Goal: Task Accomplishment & Management: Use online tool/utility

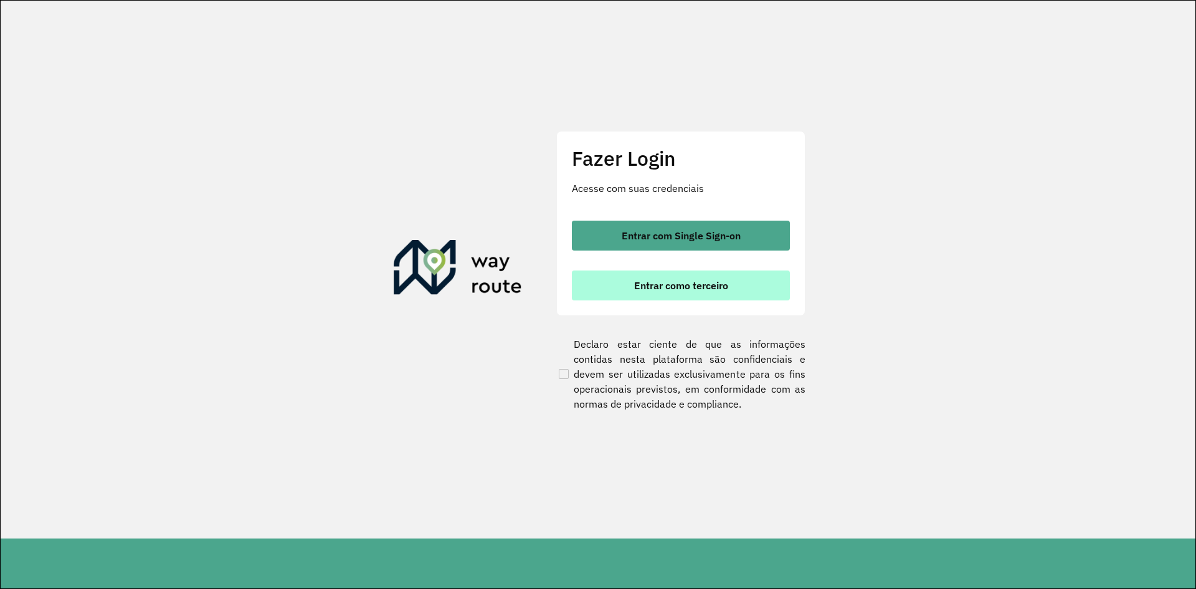
click at [670, 283] on span "Entrar como terceiro" at bounding box center [681, 285] width 94 height 10
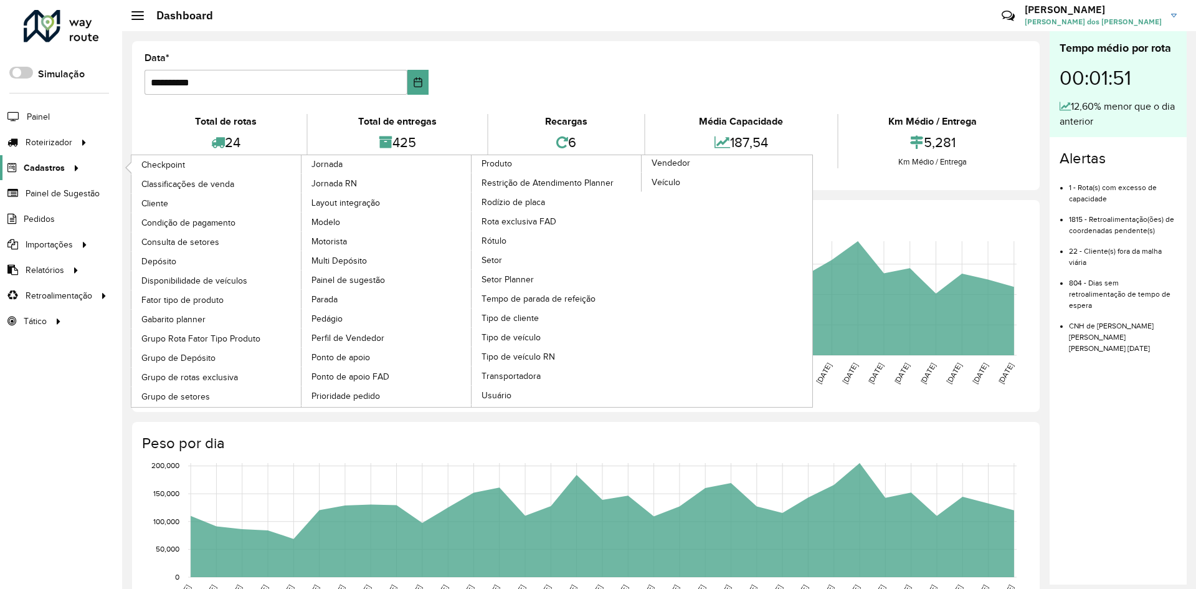
click at [72, 168] on icon at bounding box center [74, 167] width 11 height 19
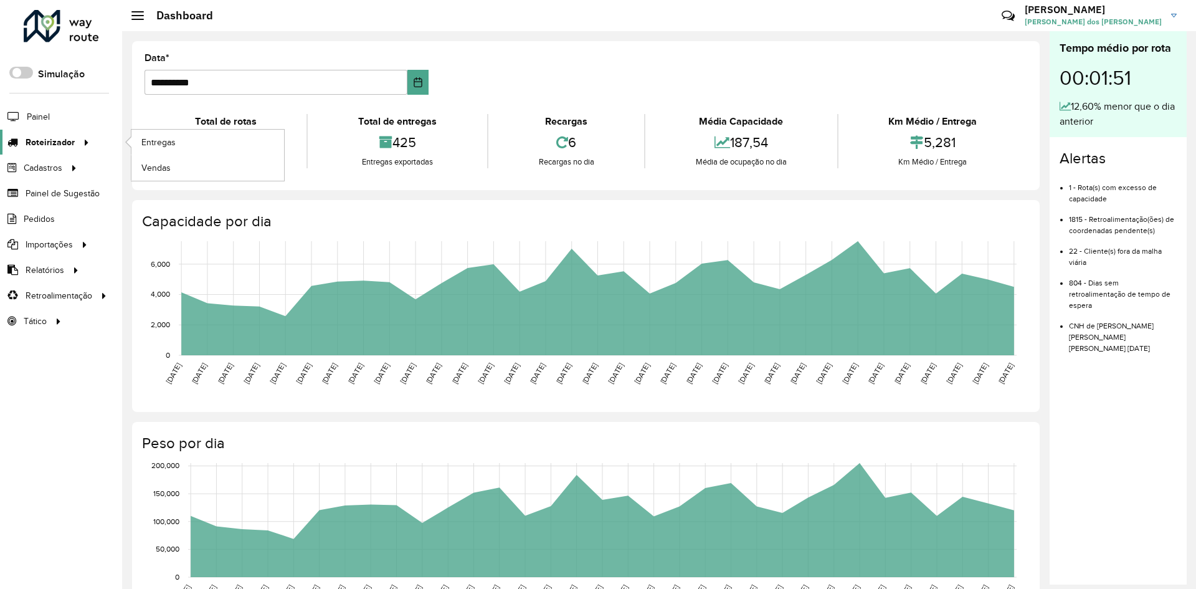
click at [79, 139] on icon at bounding box center [84, 141] width 11 height 19
click at [138, 141] on link "Entregas" at bounding box center [207, 142] width 153 height 25
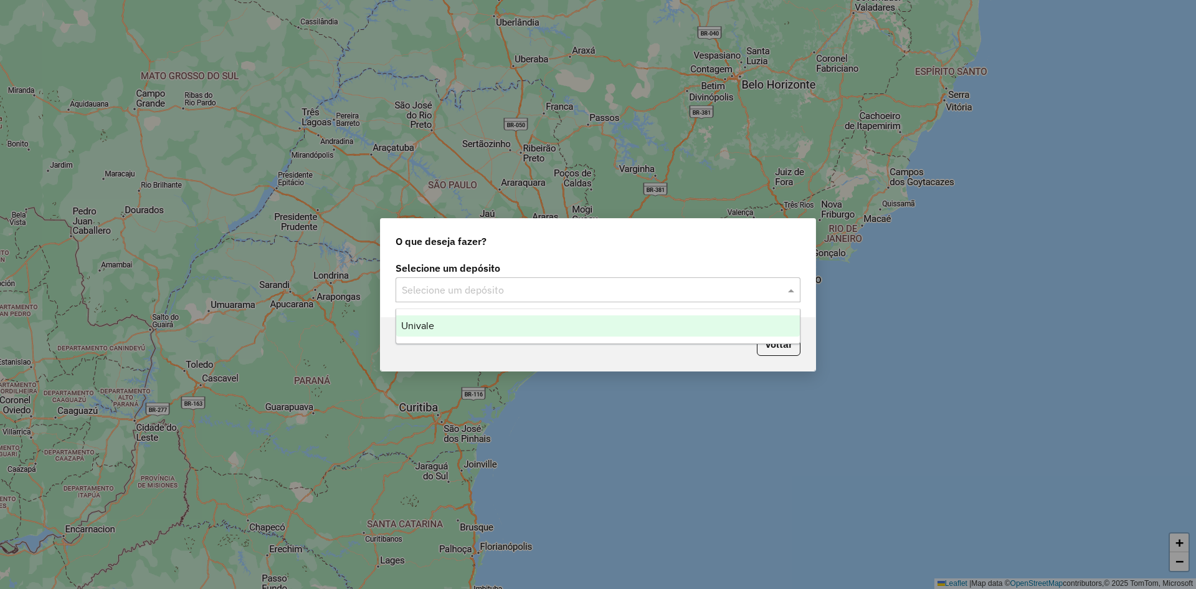
drag, startPoint x: 788, startPoint y: 290, endPoint x: 777, endPoint y: 289, distance: 10.7
click at [789, 289] on span at bounding box center [793, 289] width 16 height 15
drag, startPoint x: 557, startPoint y: 324, endPoint x: 573, endPoint y: 326, distance: 15.8
click at [557, 325] on div "Univale" at bounding box center [598, 325] width 404 height 21
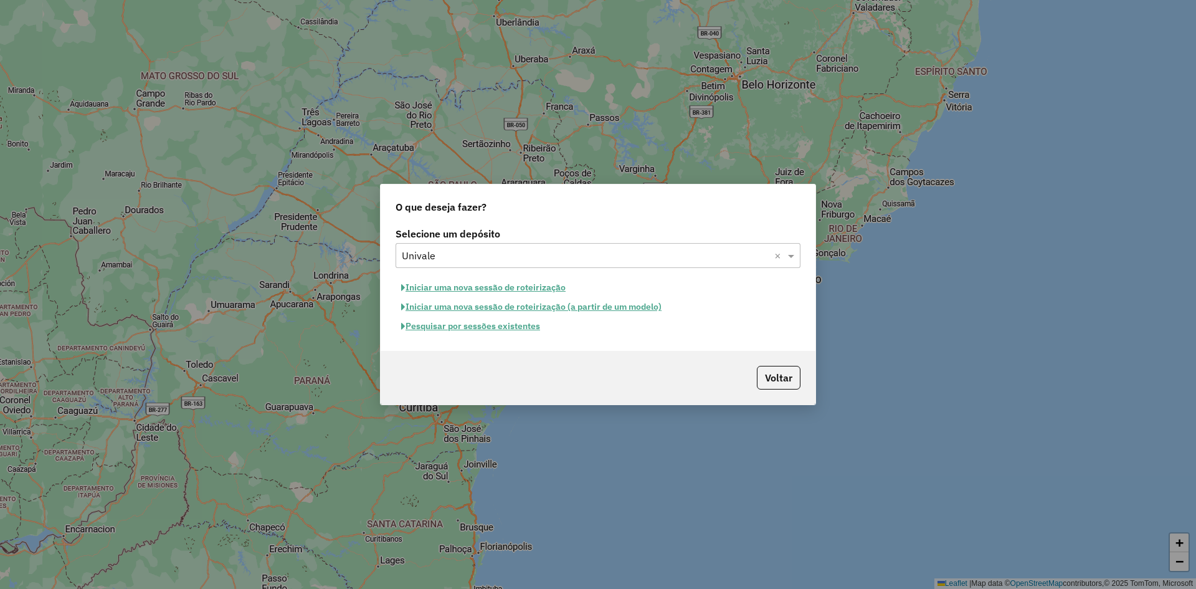
click at [470, 328] on button "Pesquisar por sessões existentes" at bounding box center [471, 325] width 150 height 19
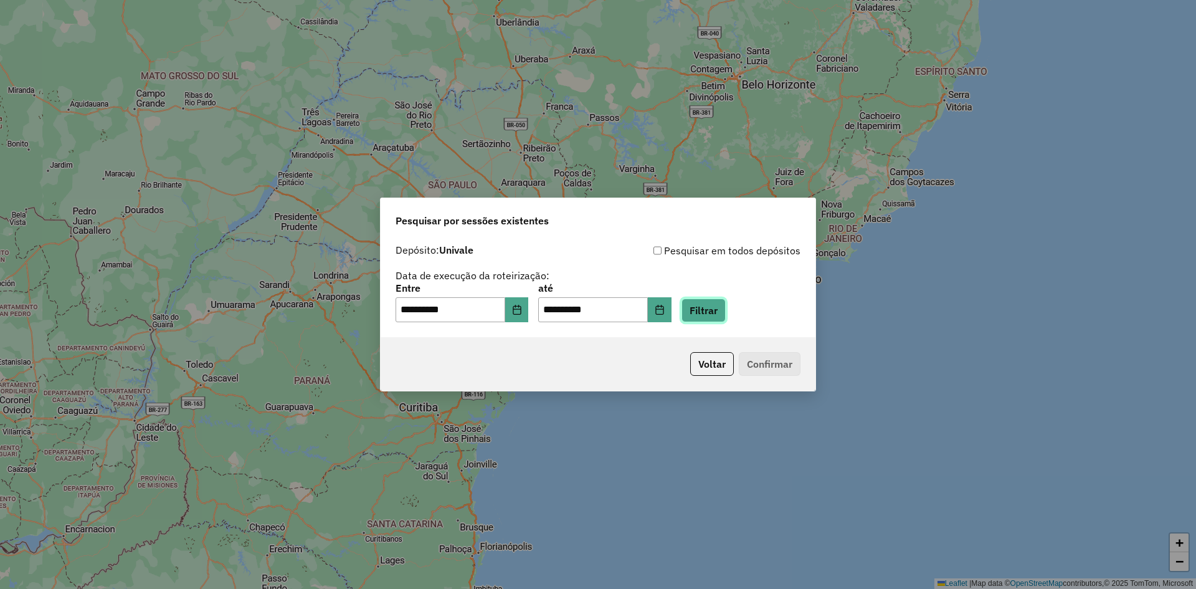
click at [724, 313] on button "Filtrar" at bounding box center [703, 310] width 44 height 24
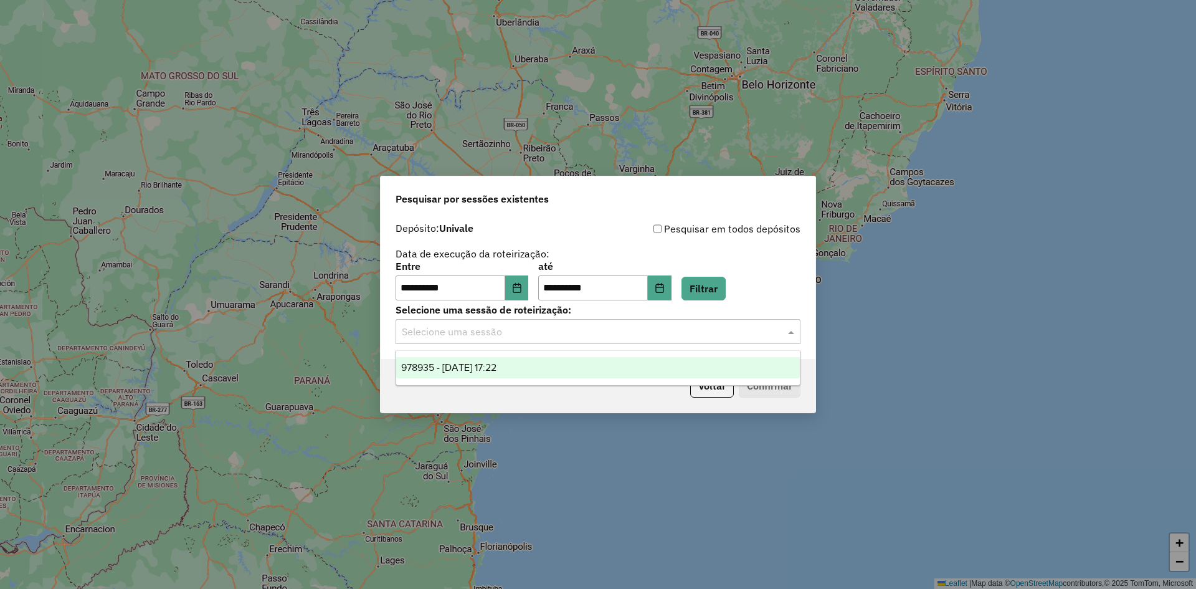
drag, startPoint x: 630, startPoint y: 336, endPoint x: 619, endPoint y: 337, distance: 10.7
click at [631, 334] on input "text" at bounding box center [585, 332] width 367 height 15
click at [577, 369] on div "978935 - 14/08/2025 17:22" at bounding box center [598, 367] width 404 height 21
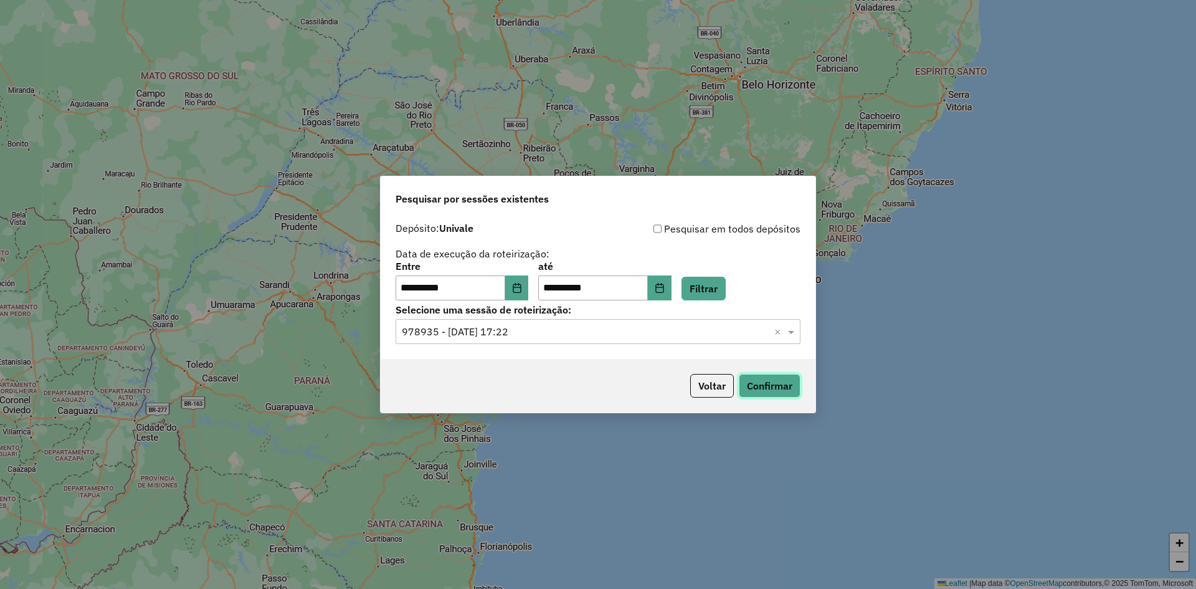
click at [760, 379] on button "Confirmar" at bounding box center [770, 386] width 62 height 24
click at [622, 82] on div "**********" at bounding box center [598, 294] width 1196 height 589
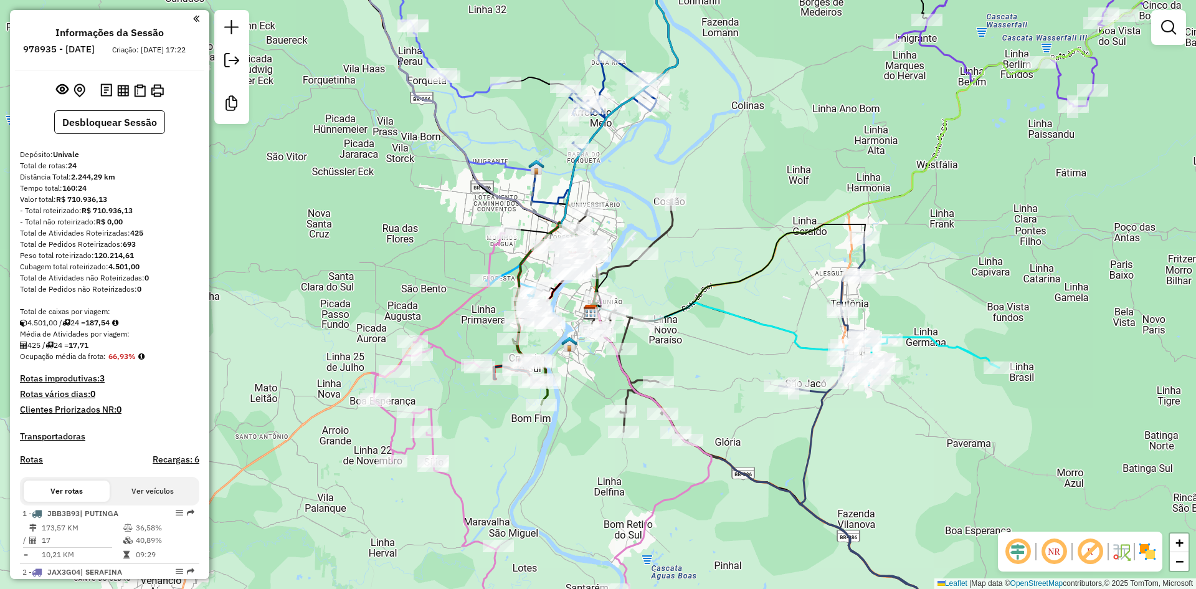
drag, startPoint x: 1018, startPoint y: 551, endPoint x: 1059, endPoint y: 561, distance: 41.7
click at [1019, 552] on em at bounding box center [1018, 551] width 30 height 30
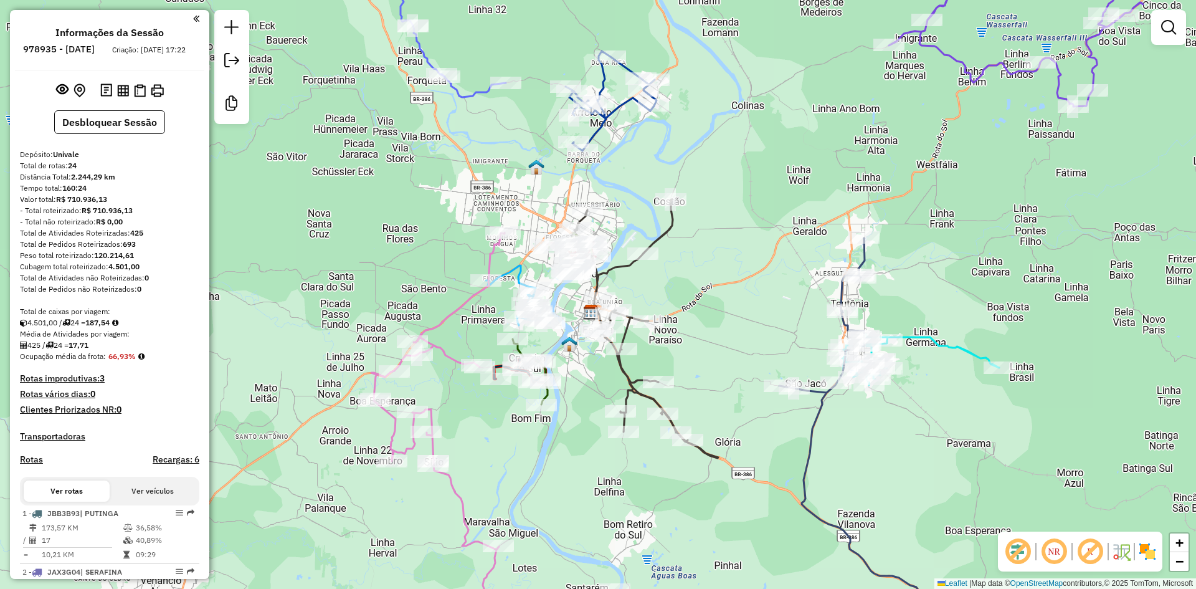
click at [1145, 546] on img at bounding box center [1147, 551] width 20 height 20
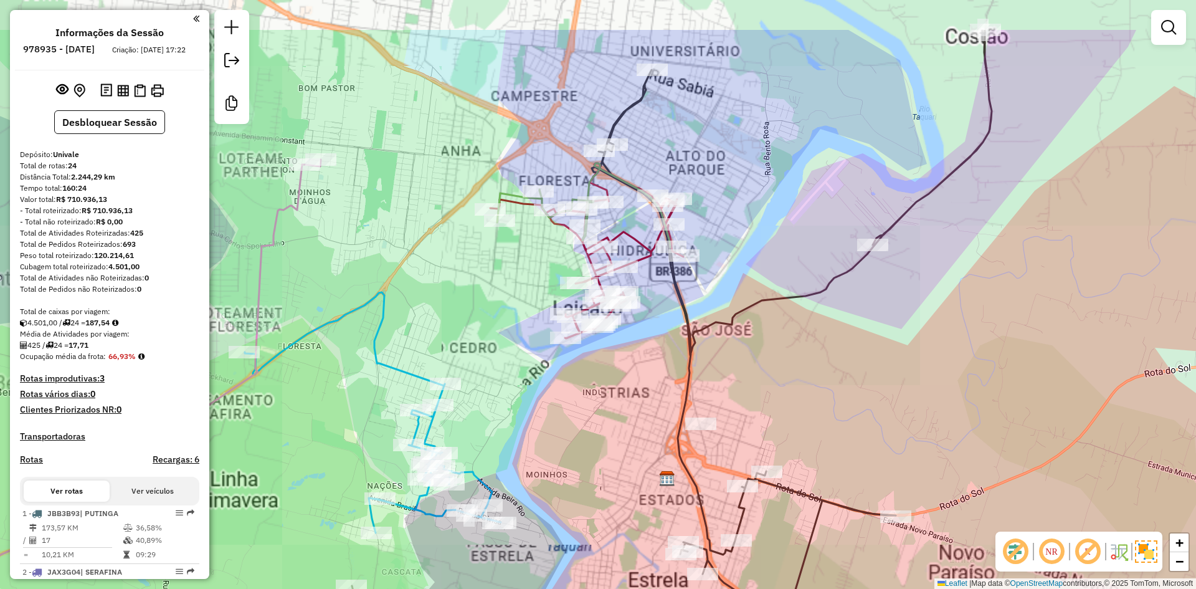
drag, startPoint x: 594, startPoint y: 298, endPoint x: 605, endPoint y: 416, distance: 118.3
click at [602, 419] on div "Janela de atendimento Grade de atendimento Capacidade Transportadoras Veículos …" at bounding box center [598, 294] width 1196 height 589
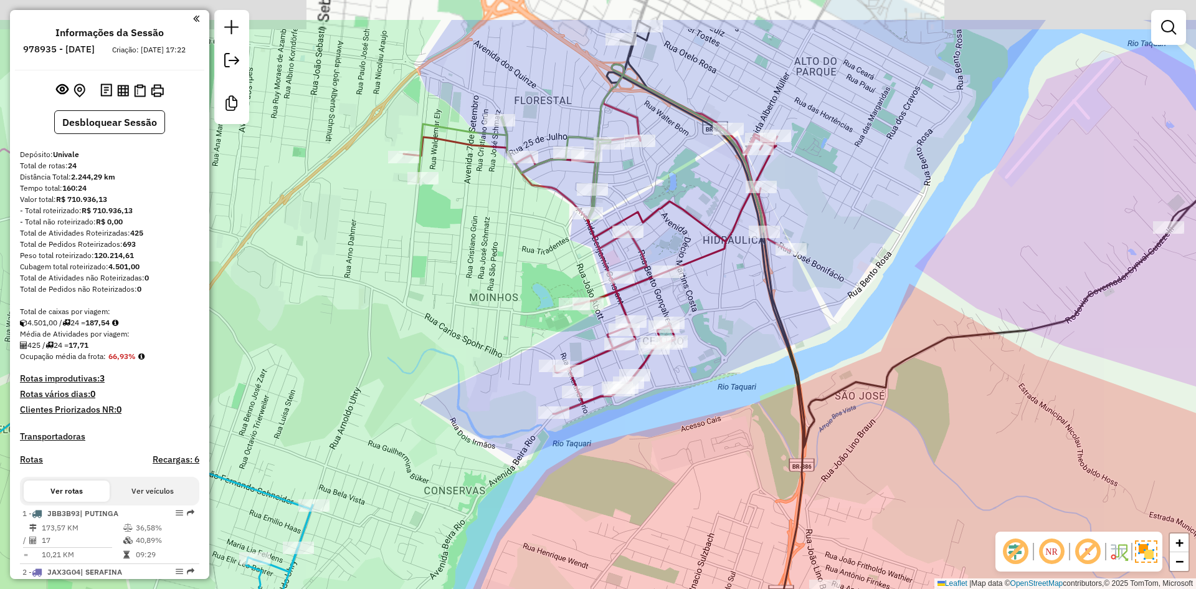
drag, startPoint x: 666, startPoint y: 400, endPoint x: 693, endPoint y: 465, distance: 70.1
click at [687, 465] on div "Janela de atendimento Grade de atendimento Capacidade Transportadoras Veículos …" at bounding box center [598, 294] width 1196 height 589
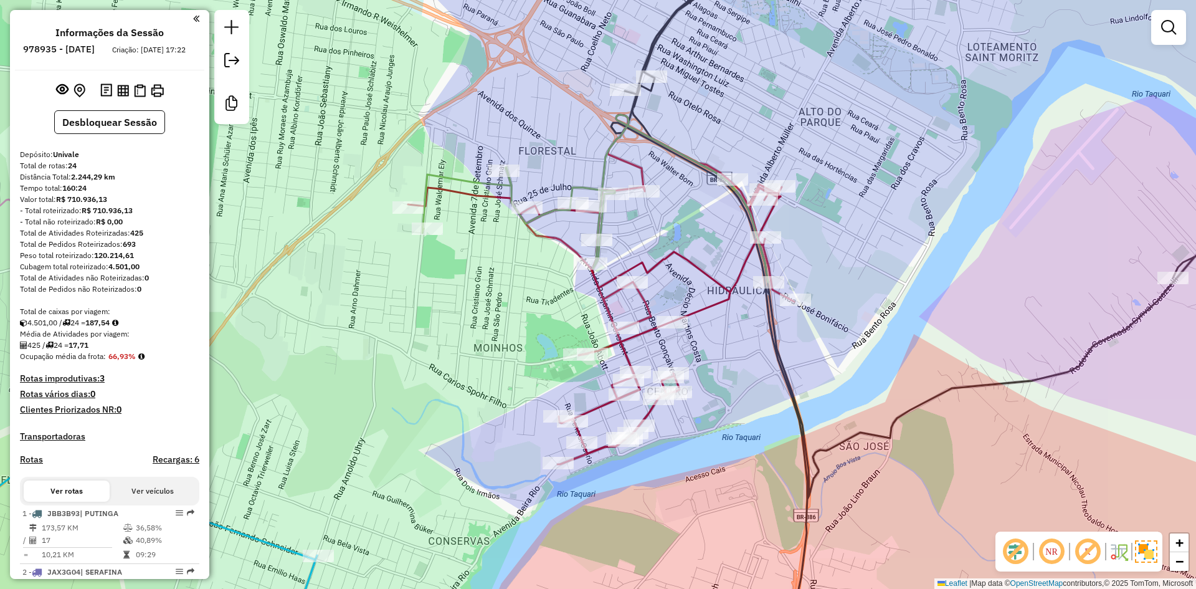
drag, startPoint x: 744, startPoint y: 341, endPoint x: 739, endPoint y: 417, distance: 76.2
click at [739, 417] on div "Janela de atendimento Grade de atendimento Capacidade Transportadoras Veículos …" at bounding box center [598, 294] width 1196 height 589
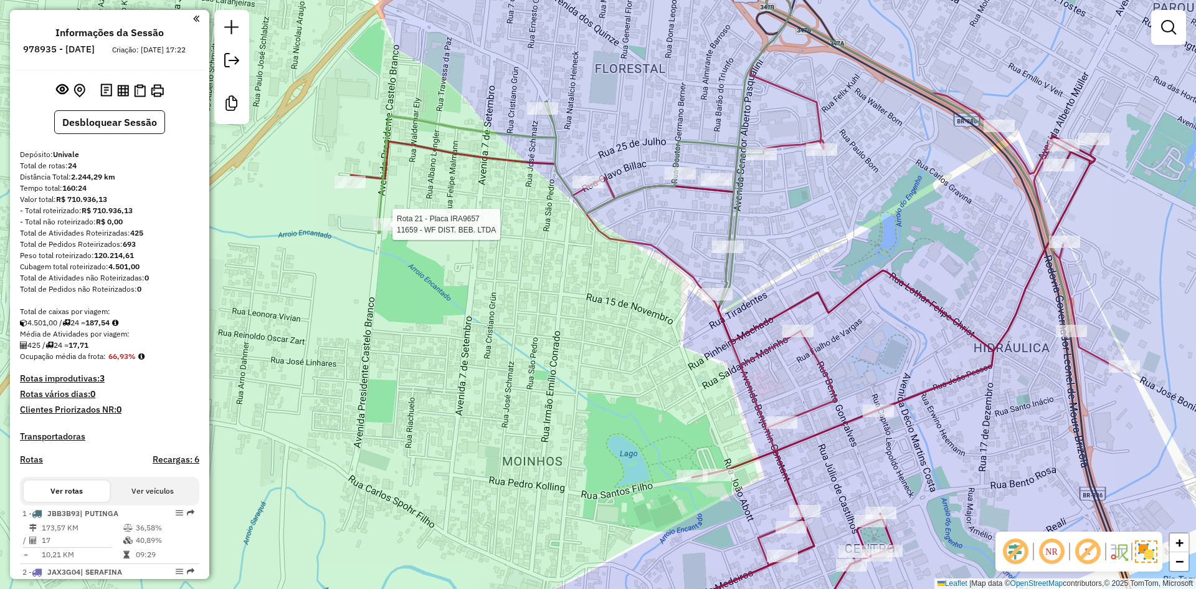
select select "**********"
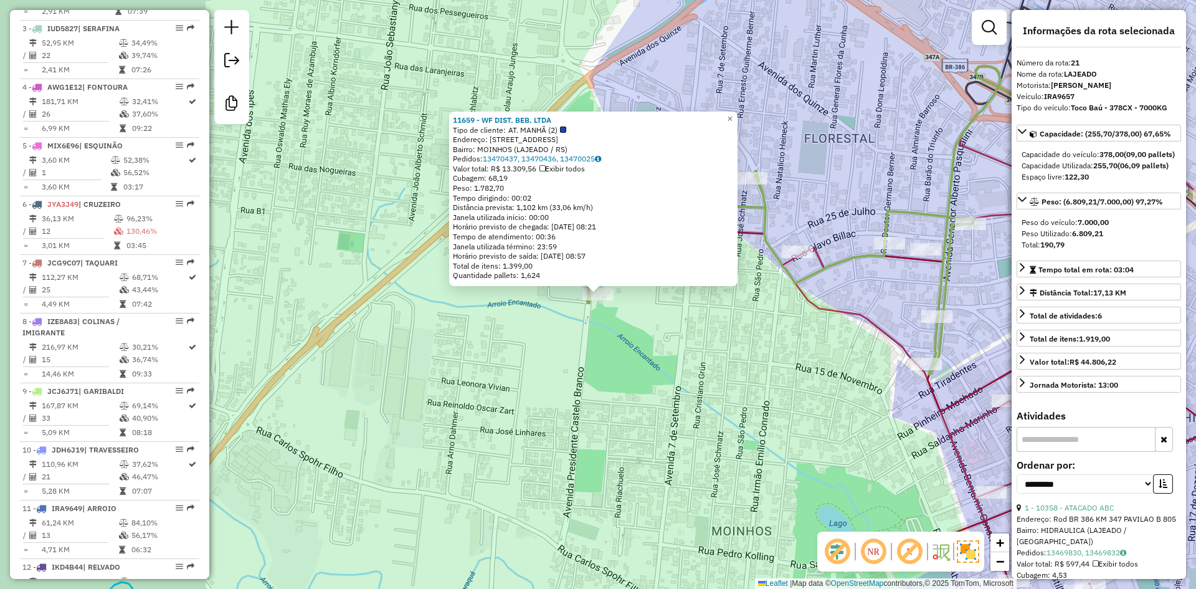
scroll to position [1409, 0]
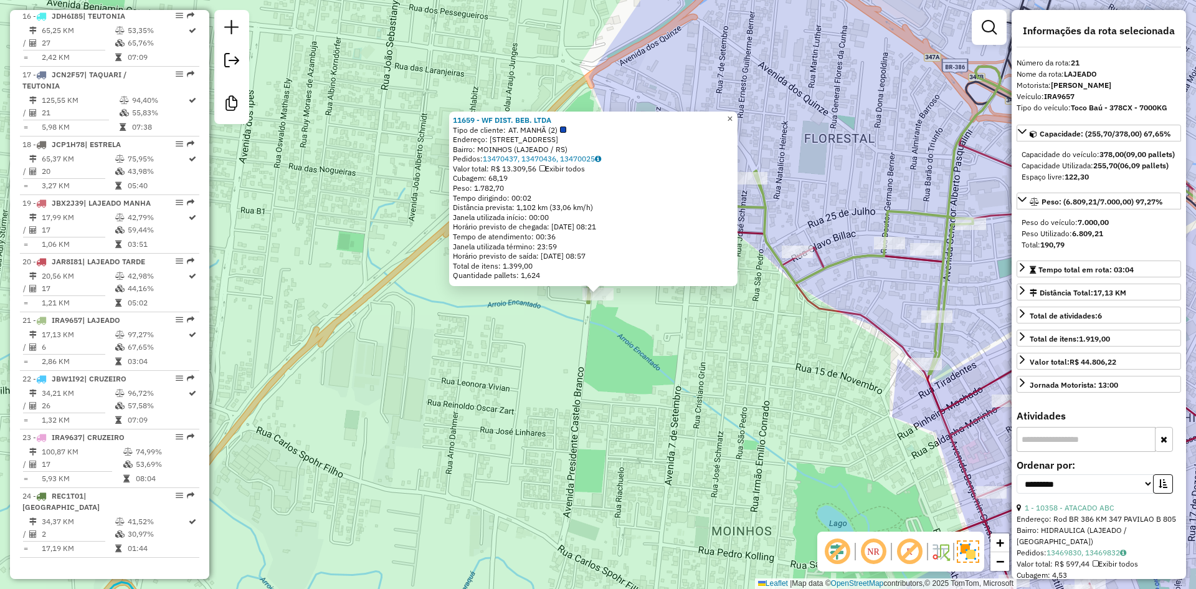
click at [733, 118] on span "×" at bounding box center [730, 118] width 6 height 11
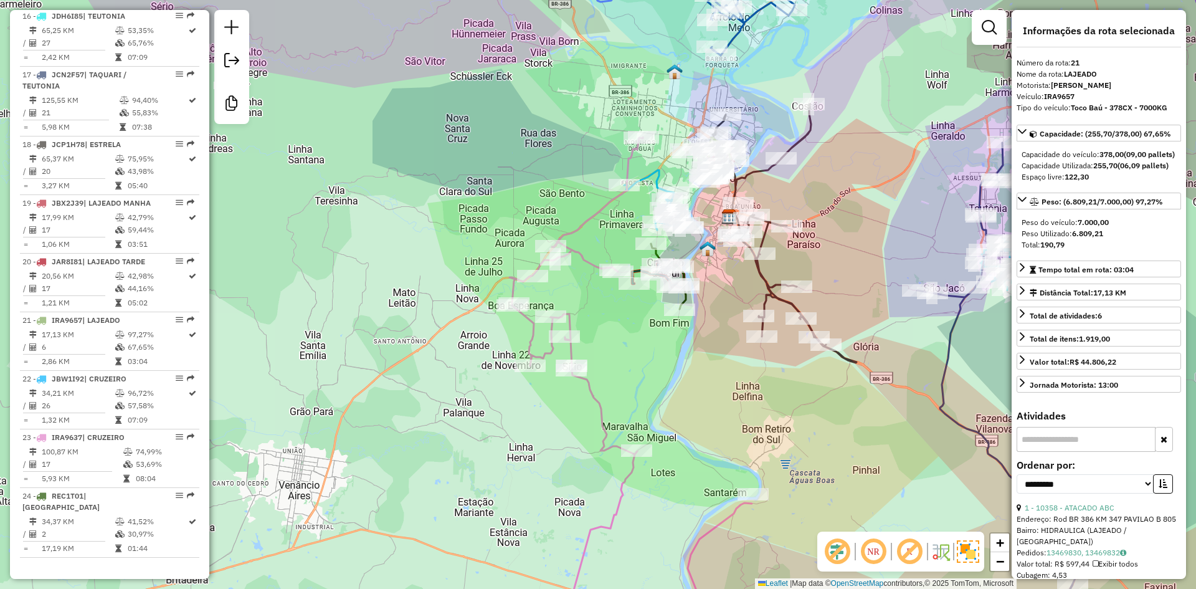
drag, startPoint x: 773, startPoint y: 92, endPoint x: 732, endPoint y: 171, distance: 89.1
click at [732, 171] on div "Janela de atendimento Grade de atendimento Capacidade Transportadoras Veículos …" at bounding box center [598, 294] width 1196 height 589
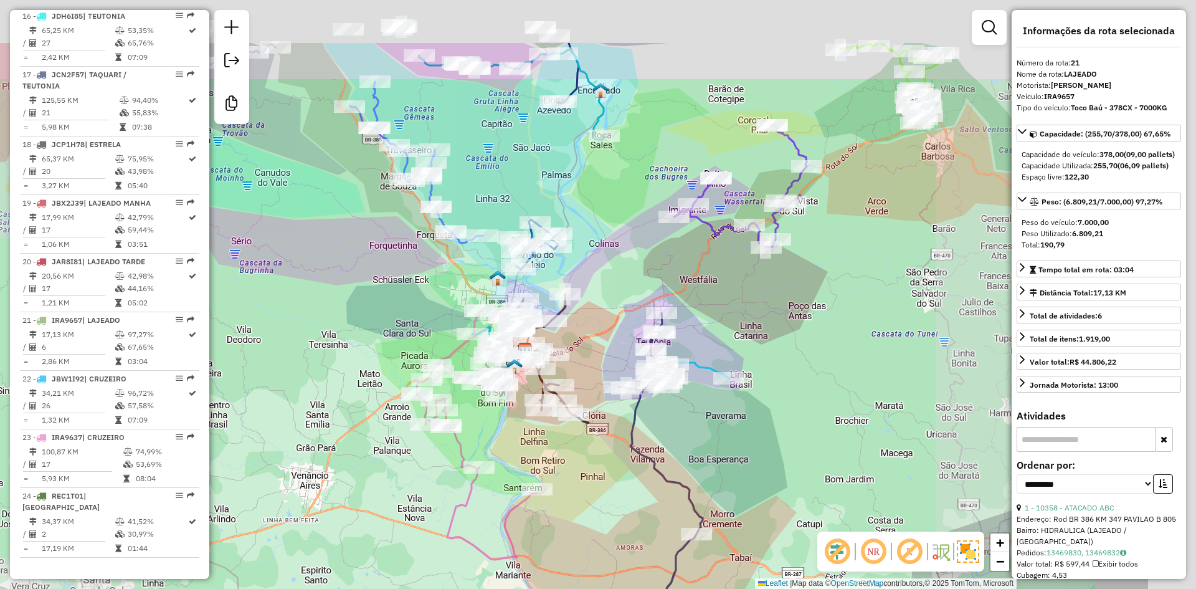
drag, startPoint x: 781, startPoint y: 179, endPoint x: 608, endPoint y: 285, distance: 203.0
click at [609, 285] on div "Janela de atendimento Grade de atendimento Capacidade Transportadoras Veículos …" at bounding box center [598, 294] width 1196 height 589
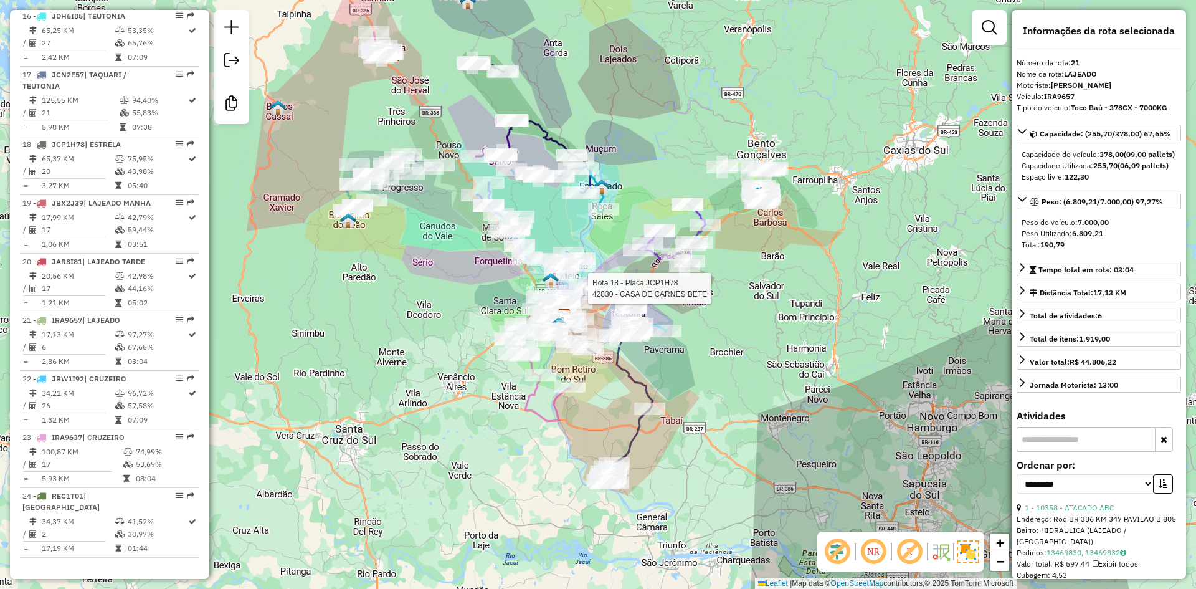
drag, startPoint x: 767, startPoint y: 381, endPoint x: 727, endPoint y: 389, distance: 41.2
click at [767, 381] on div "Rota 18 - Placa JCP1H78 42830 - CASA DE CARNES BETE Janela de atendimento Grade…" at bounding box center [598, 294] width 1196 height 589
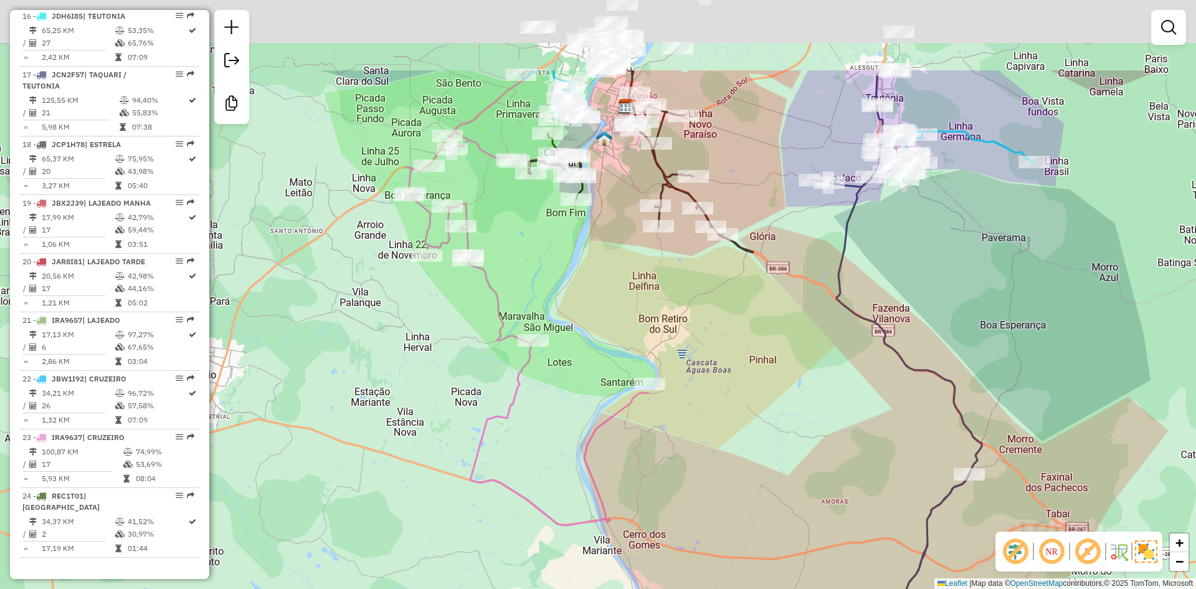
drag, startPoint x: 592, startPoint y: 242, endPoint x: 566, endPoint y: 458, distance: 217.7
click at [566, 454] on div "Janela de atendimento Grade de atendimento Capacidade Transportadoras Veículos …" at bounding box center [598, 294] width 1196 height 589
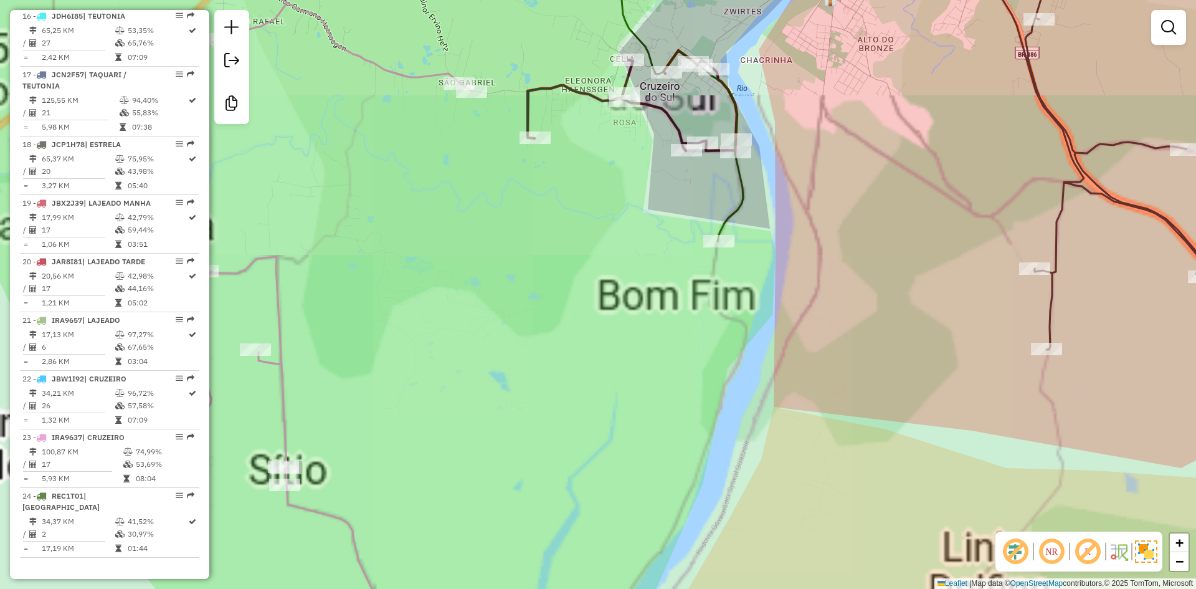
drag, startPoint x: 554, startPoint y: 362, endPoint x: 554, endPoint y: 423, distance: 61.0
click at [554, 423] on div "Janela de atendimento Grade de atendimento Capacidade Transportadoras Veículos …" at bounding box center [598, 294] width 1196 height 589
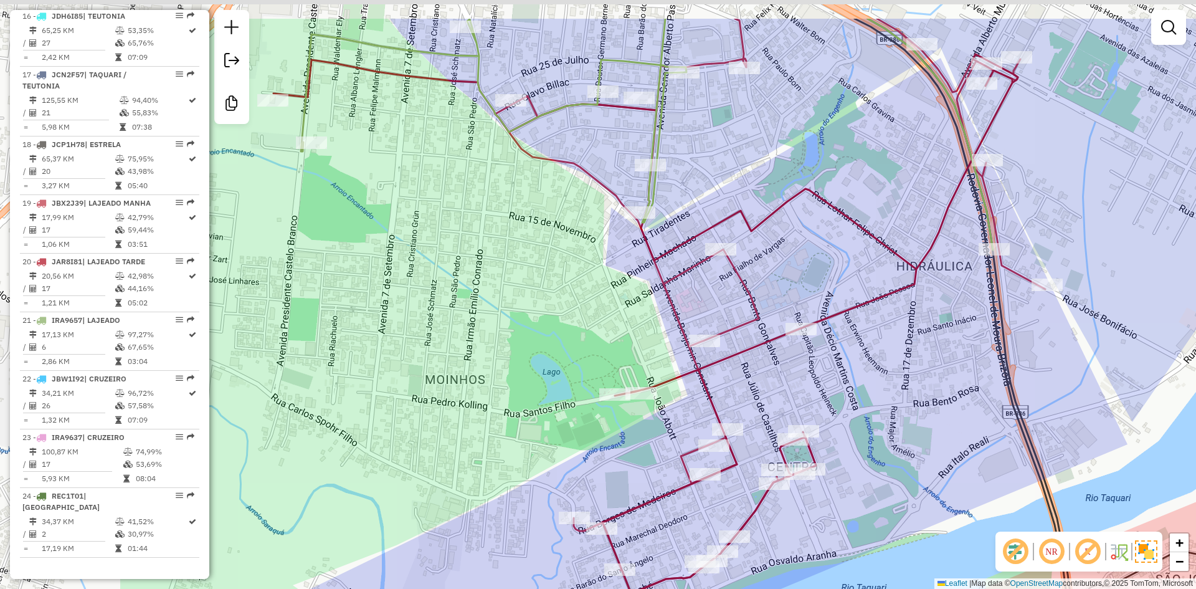
drag, startPoint x: 364, startPoint y: 187, endPoint x: 615, endPoint y: 273, distance: 265.5
click at [617, 273] on div "Rota 18 - Placa JCP1H78 42782 - [PERSON_NAME] de atendimento Grade de atendimen…" at bounding box center [598, 294] width 1196 height 589
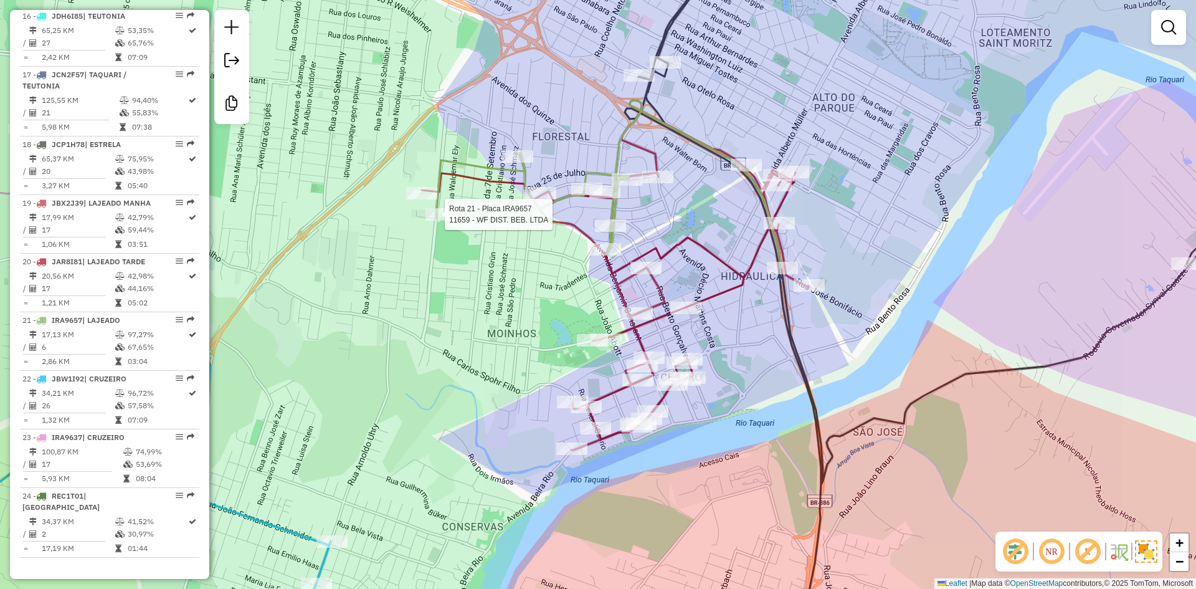
select select "**********"
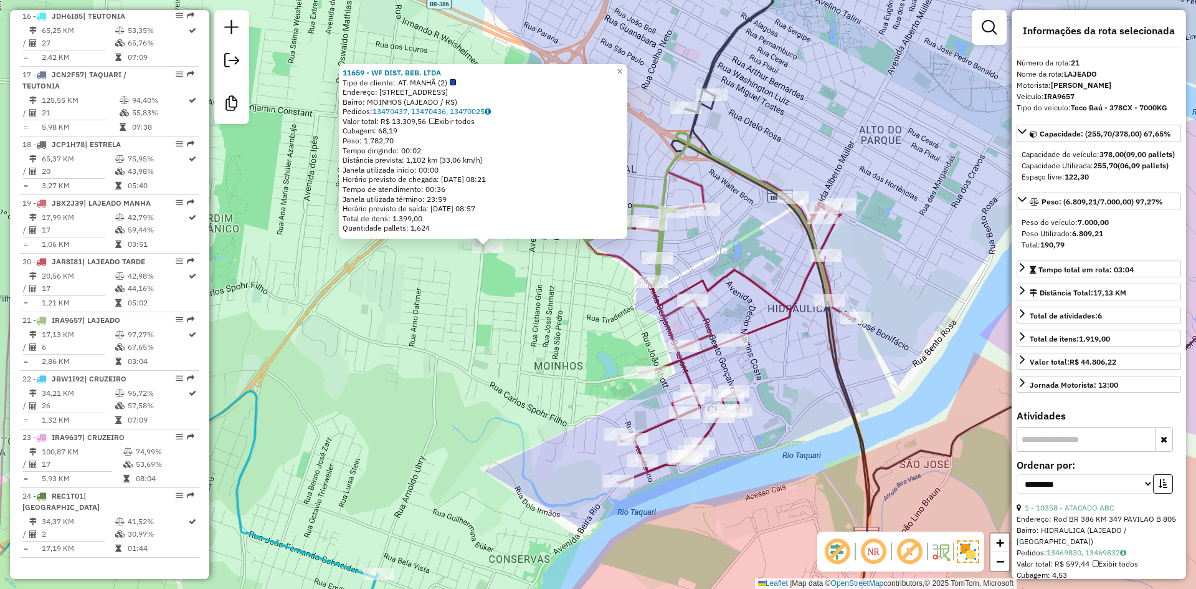
drag, startPoint x: 495, startPoint y: 332, endPoint x: 352, endPoint y: 277, distance: 153.0
click at [358, 279] on div "11659 - WF DIST. BEB. LTDA Tipo de cliente: AT. MANHÃ (2) Endereço: [STREET_ADD…" at bounding box center [598, 294] width 1196 height 589
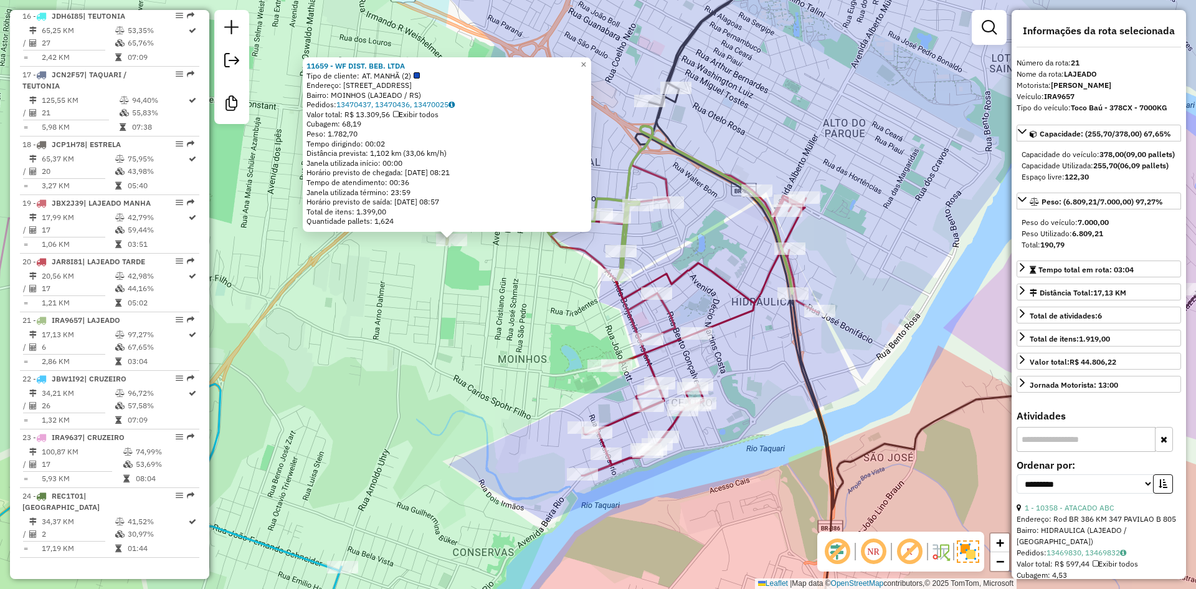
click at [679, 176] on div "11659 - WF DIST. BEB. LTDA Tipo de cliente: AT. MANHÃ (2) Endereço: [STREET_ADD…" at bounding box center [598, 294] width 1196 height 589
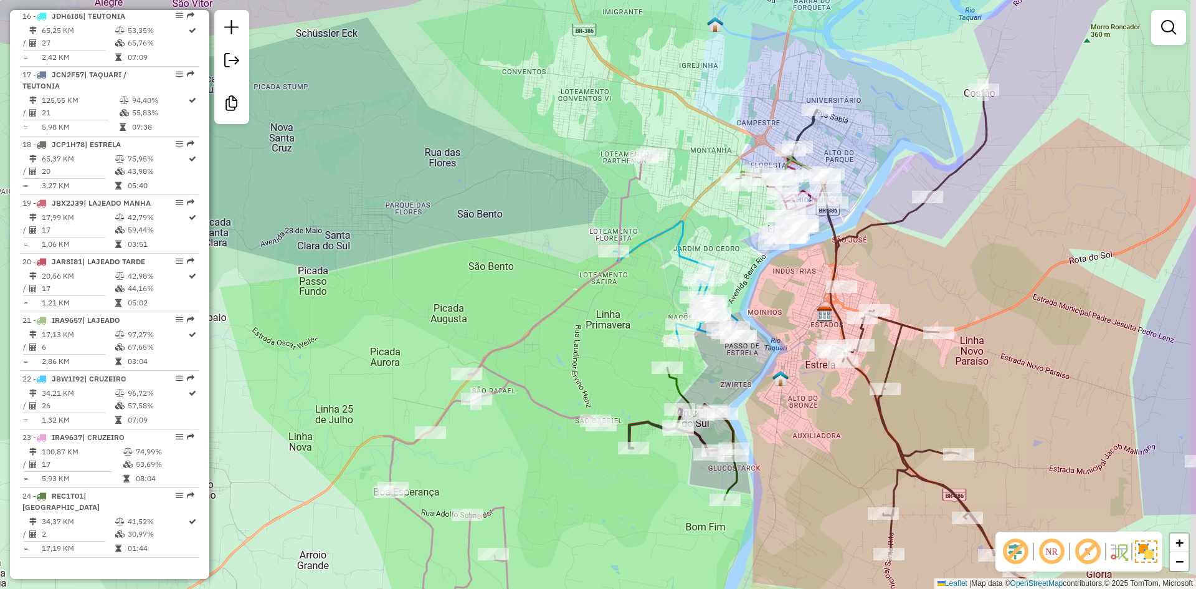
drag, startPoint x: 903, startPoint y: 146, endPoint x: 837, endPoint y: 111, distance: 73.8
click at [840, 115] on div "Janela de atendimento Grade de atendimento Capacidade Transportadoras Veículos …" at bounding box center [598, 294] width 1196 height 589
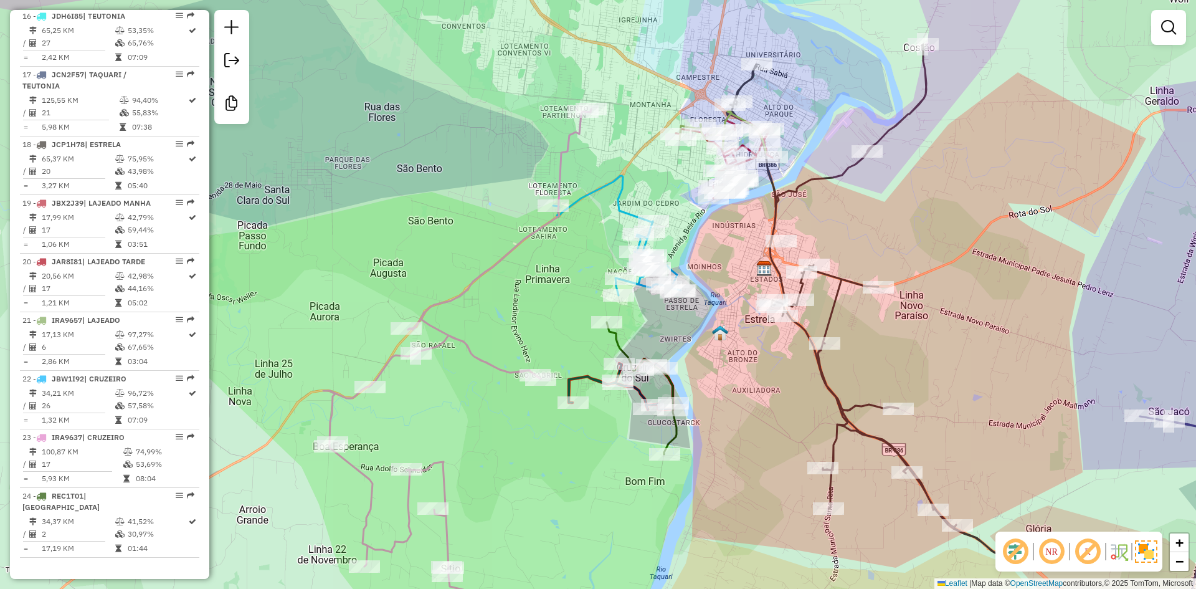
drag, startPoint x: 863, startPoint y: 211, endPoint x: 766, endPoint y: 179, distance: 102.4
click at [772, 180] on div "Janela de atendimento Grade de atendimento Capacidade Transportadoras Veículos …" at bounding box center [598, 294] width 1196 height 589
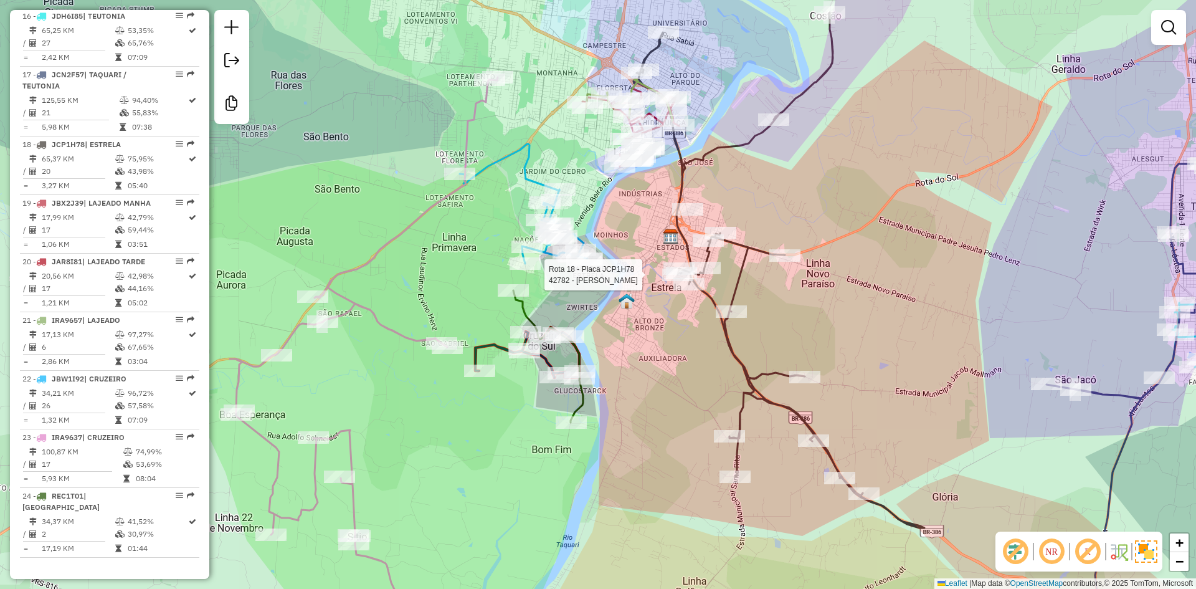
select select "**********"
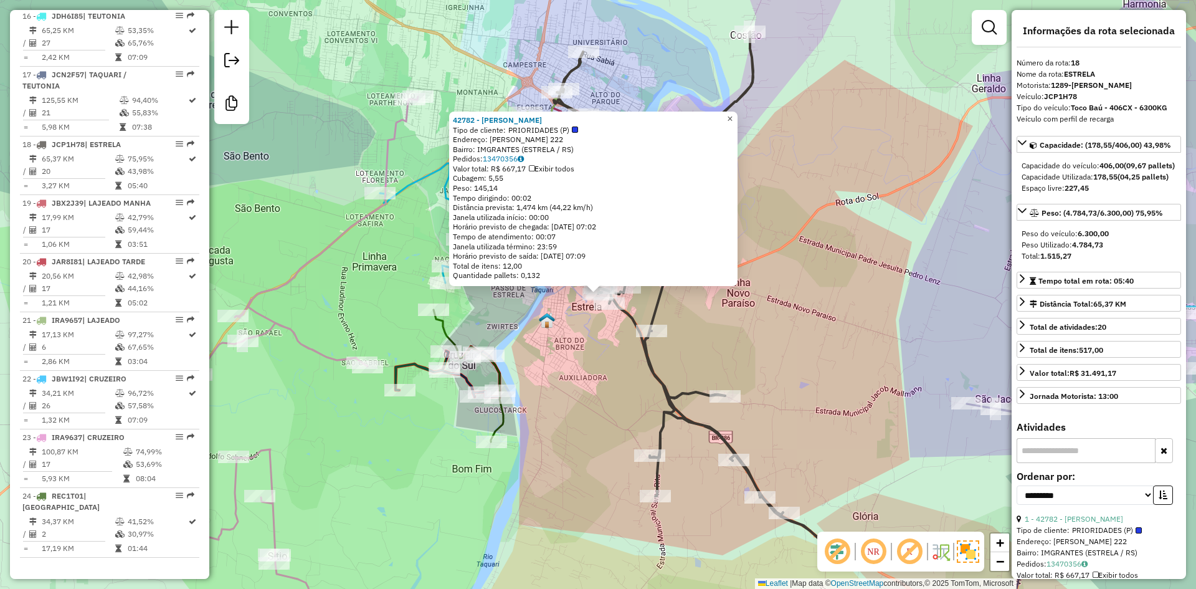
click at [737, 120] on div "42782 - [PERSON_NAME] Tipo de cliente: PRIORIDADES (P) Endereço: [PERSON_NAME] …" at bounding box center [593, 198] width 288 height 174
click at [734, 115] on link "×" at bounding box center [730, 118] width 15 height 15
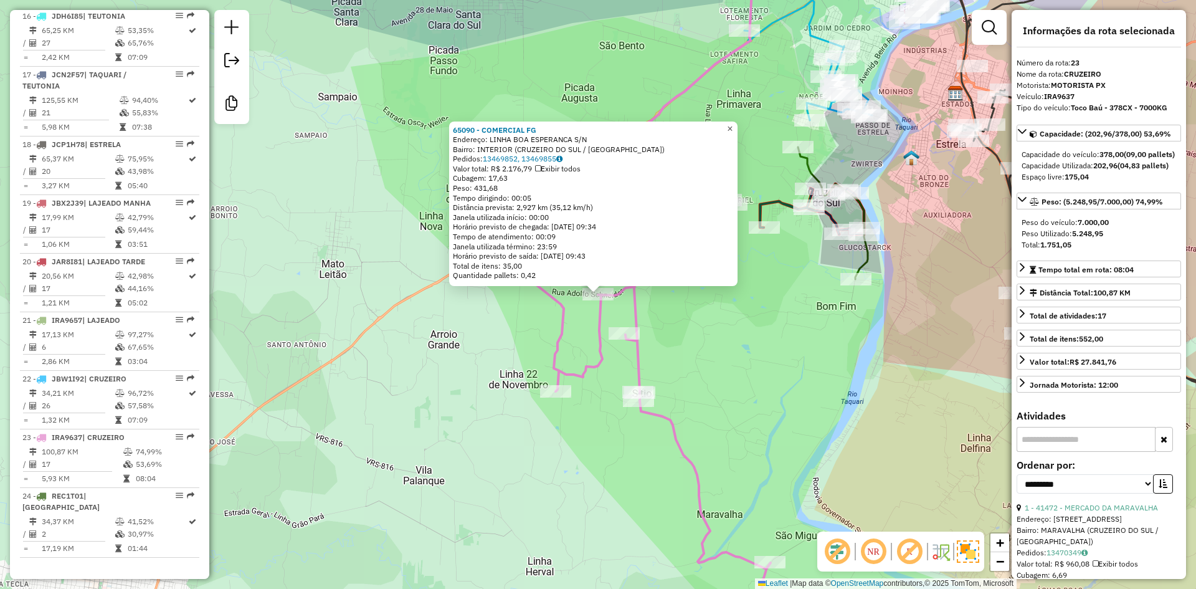
click at [737, 128] on link "×" at bounding box center [730, 128] width 15 height 15
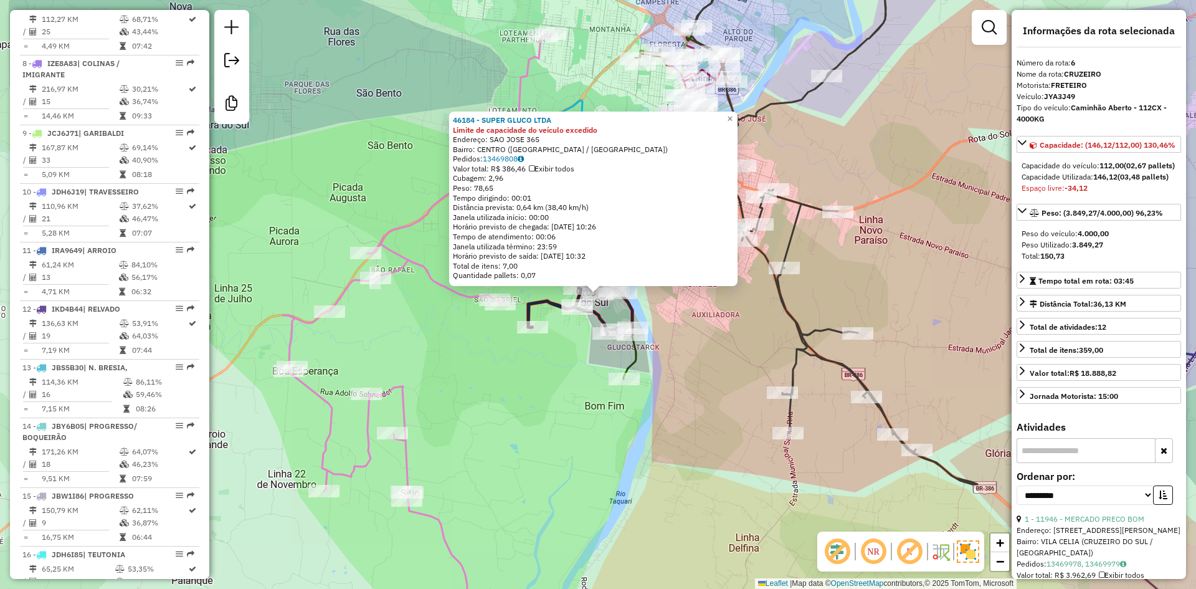
scroll to position [799, 0]
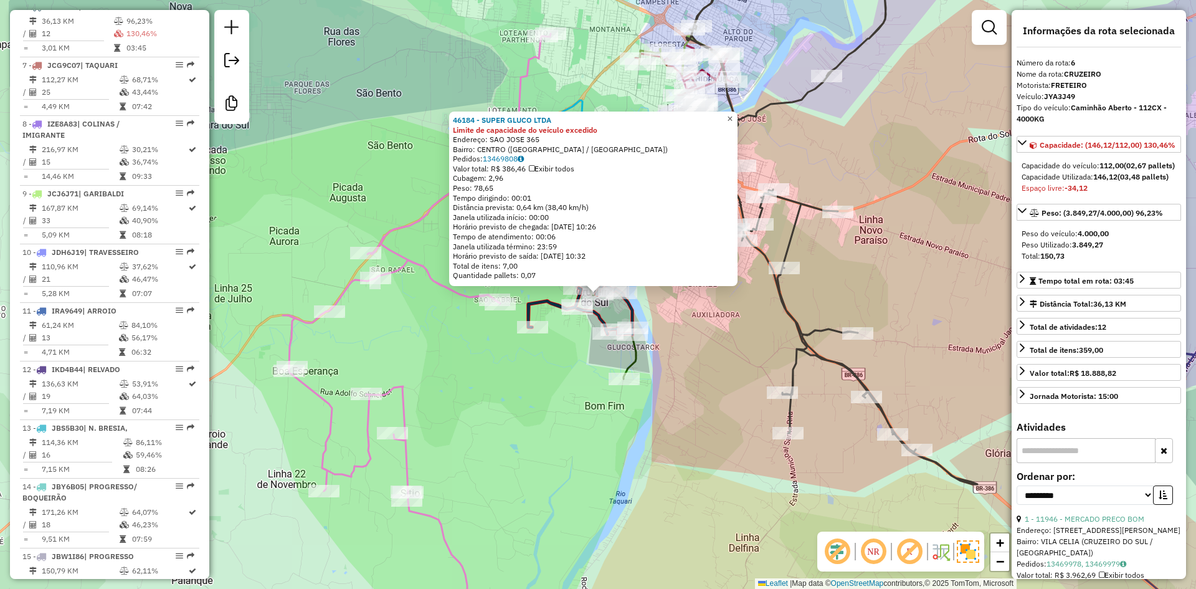
click at [733, 116] on span "×" at bounding box center [730, 118] width 6 height 11
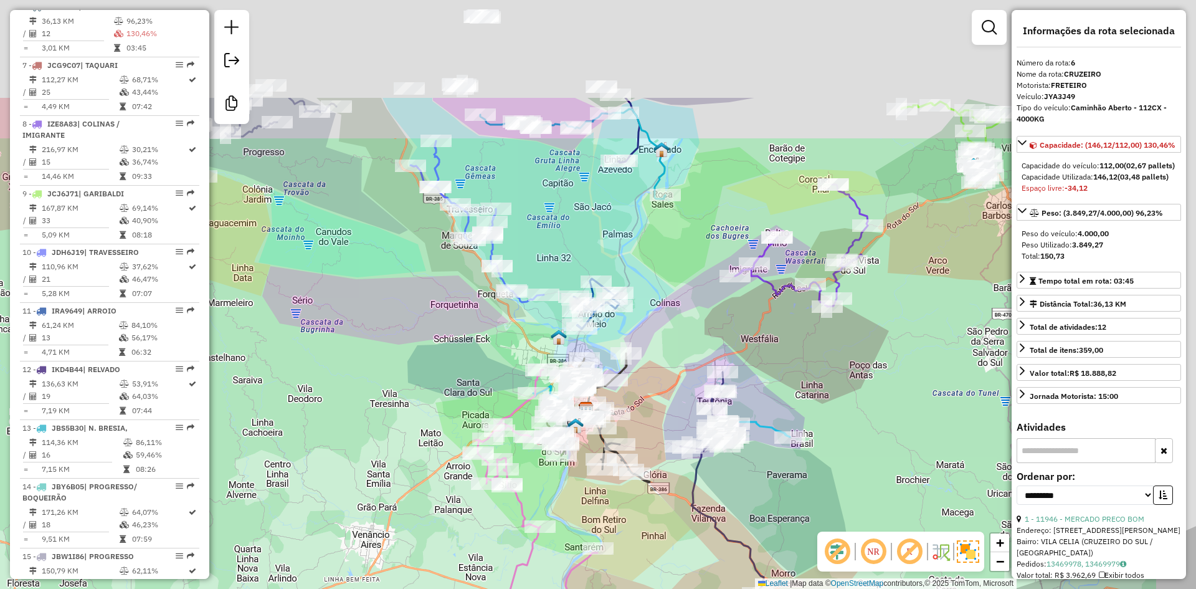
drag, startPoint x: 562, startPoint y: 184, endPoint x: 447, endPoint y: 380, distance: 226.7
click at [447, 380] on div "Janela de atendimento Grade de atendimento Capacidade Transportadoras Veículos …" at bounding box center [598, 294] width 1196 height 589
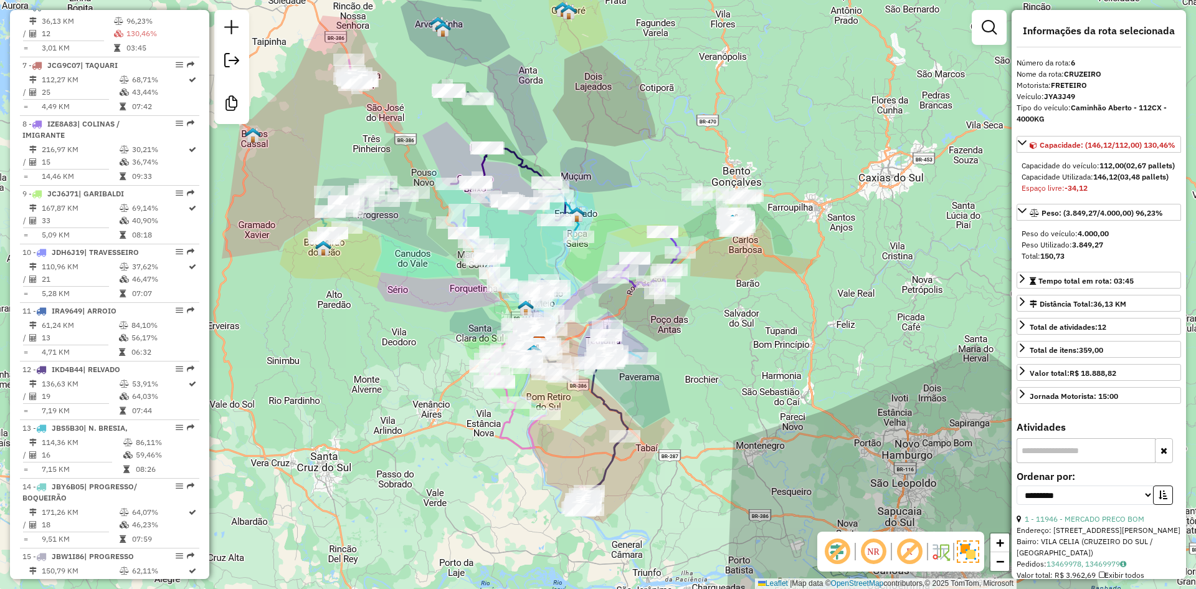
drag, startPoint x: 564, startPoint y: 323, endPoint x: 615, endPoint y: 193, distance: 139.3
click at [615, 196] on div "Janela de atendimento Grade de atendimento Capacidade Transportadoras Veículos …" at bounding box center [598, 294] width 1196 height 589
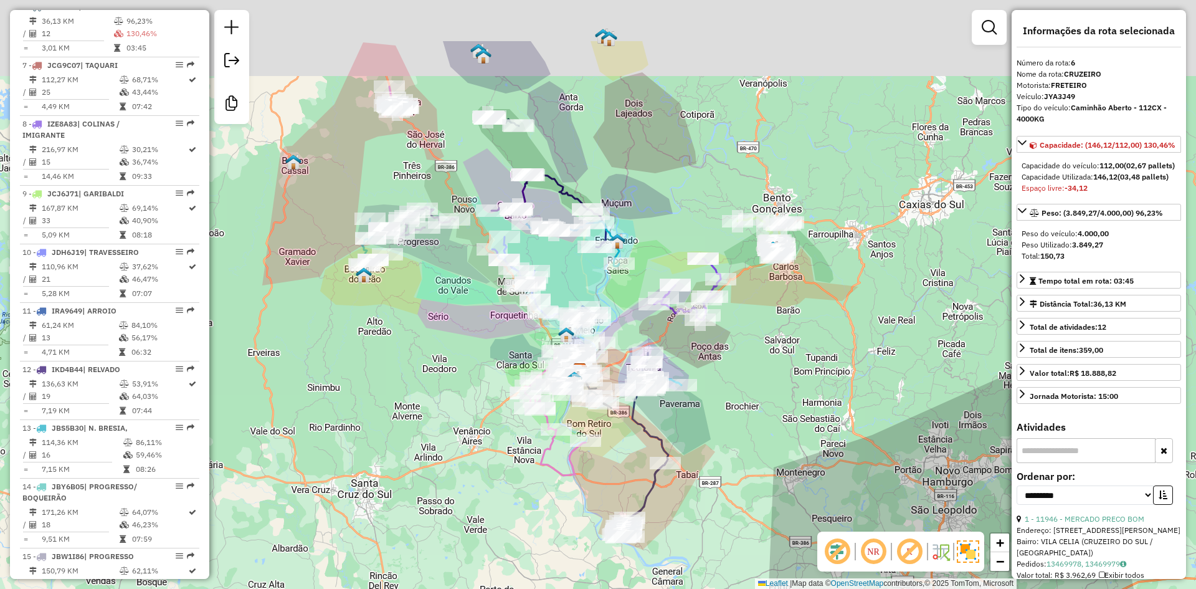
drag, startPoint x: 721, startPoint y: 338, endPoint x: 736, endPoint y: 439, distance: 101.4
click at [736, 439] on div "Janela de atendimento Grade de atendimento Capacidade Transportadoras Veículos …" at bounding box center [598, 294] width 1196 height 589
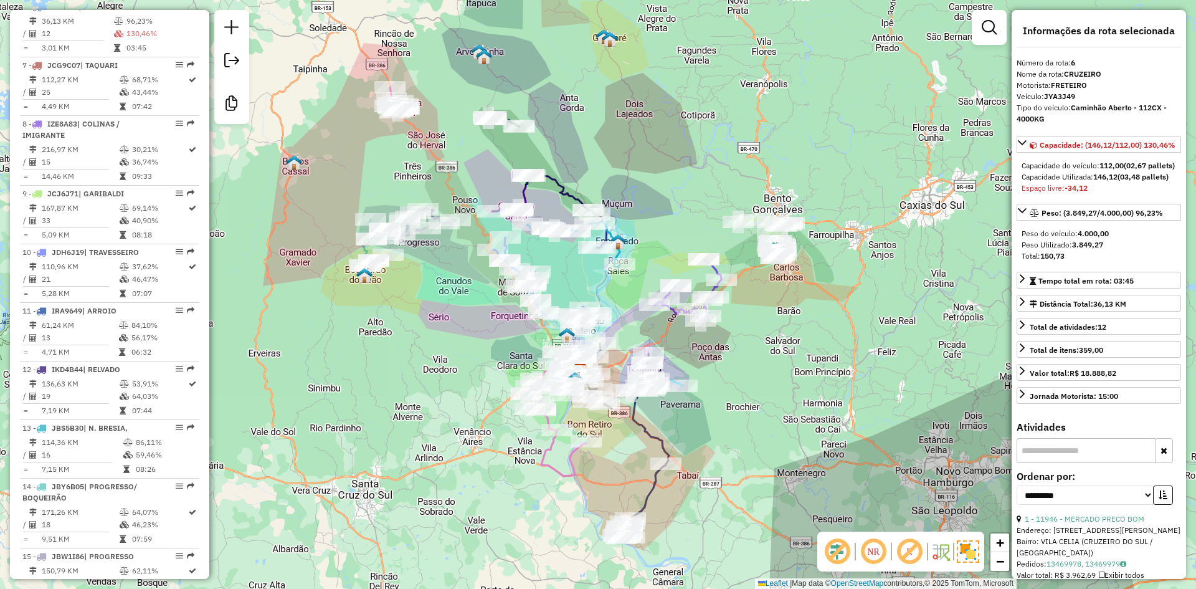
click at [827, 306] on div "Janela de atendimento Grade de atendimento Capacidade Transportadoras Veículos …" at bounding box center [598, 294] width 1196 height 589
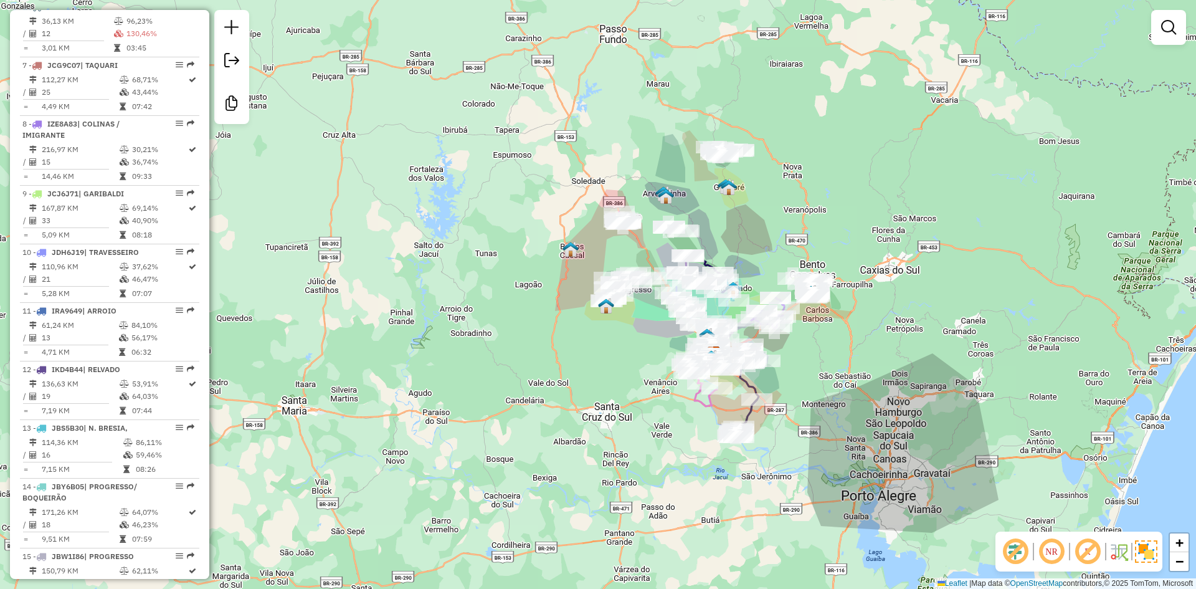
drag, startPoint x: 853, startPoint y: 206, endPoint x: 751, endPoint y: 237, distance: 107.0
click at [756, 235] on div "Janela de atendimento Grade de atendimento Capacidade Transportadoras Veículos …" at bounding box center [598, 294] width 1196 height 589
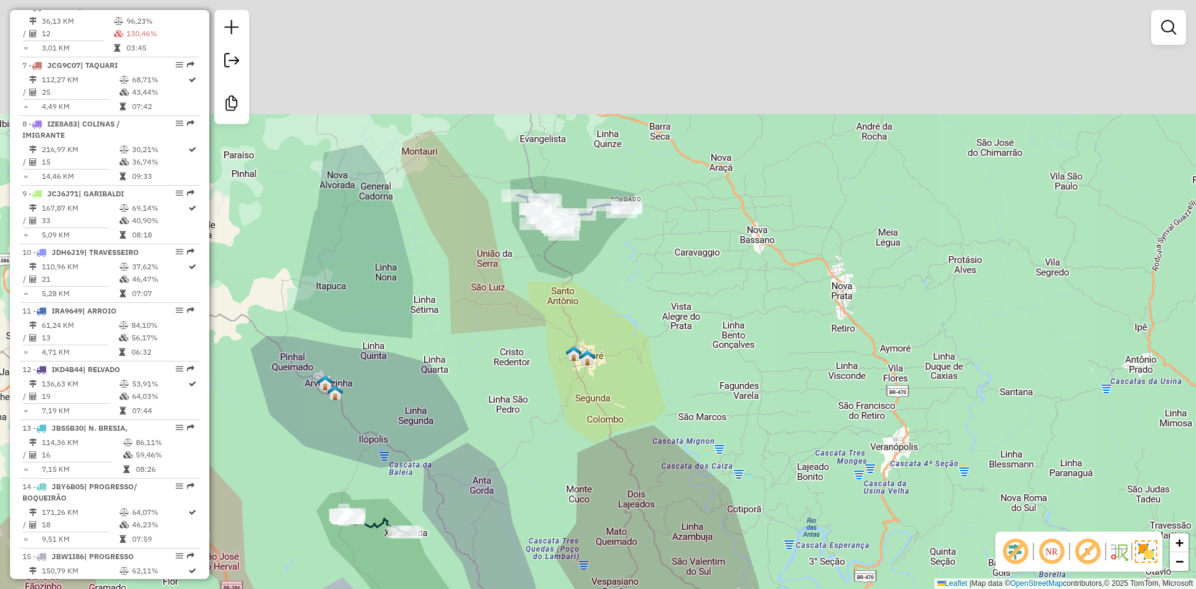
drag, startPoint x: 581, startPoint y: 195, endPoint x: 661, endPoint y: 407, distance: 227.1
click at [664, 408] on div "Janela de atendimento Grade de atendimento Capacidade Transportadoras Veículos …" at bounding box center [598, 294] width 1196 height 589
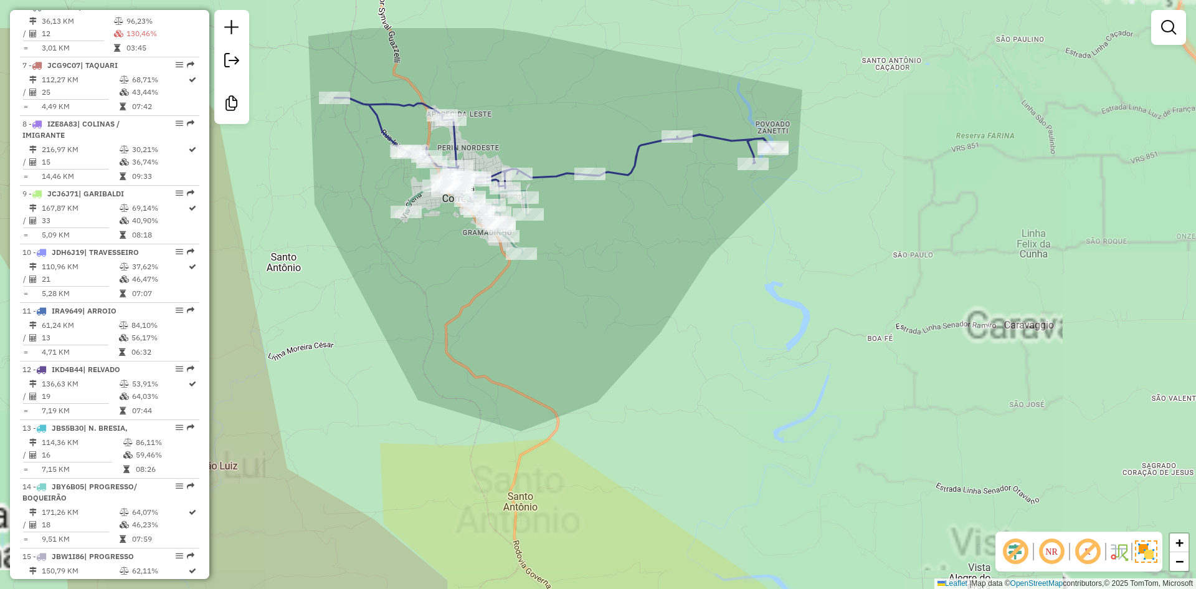
drag, startPoint x: 618, startPoint y: 334, endPoint x: 643, endPoint y: 454, distance: 122.9
click at [643, 453] on div "Janela de atendimento Grade de atendimento Capacidade Transportadoras Veículos …" at bounding box center [598, 294] width 1196 height 589
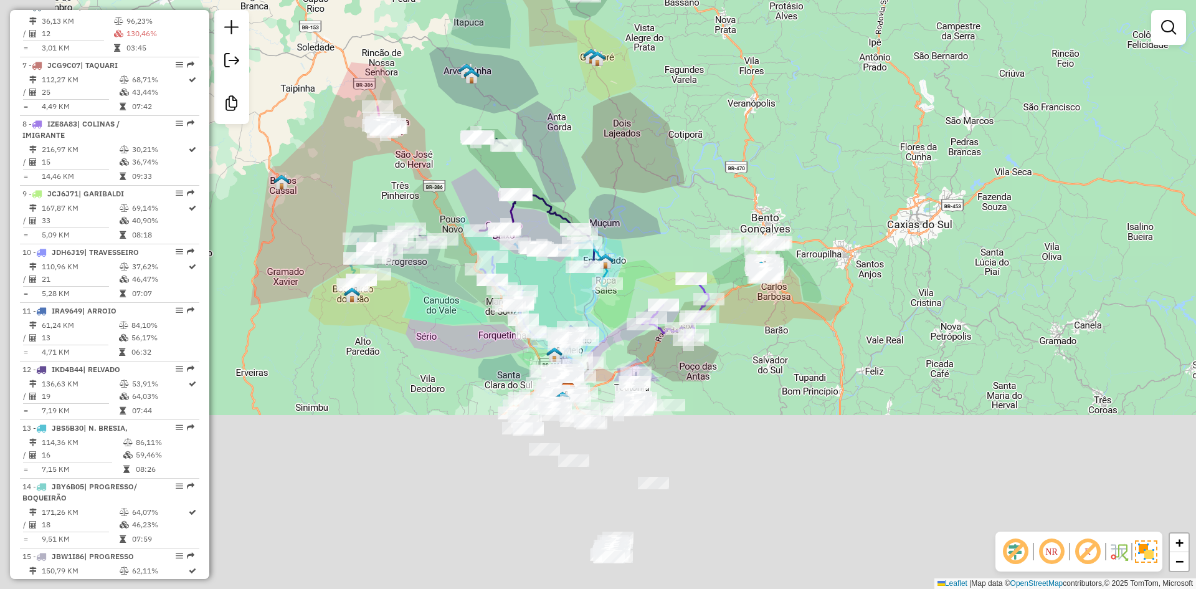
drag, startPoint x: 552, startPoint y: 143, endPoint x: 572, endPoint y: 3, distance: 141.6
click at [569, 24] on div "Janela de atendimento Grade de atendimento Capacidade Transportadoras Veículos …" at bounding box center [598, 294] width 1196 height 589
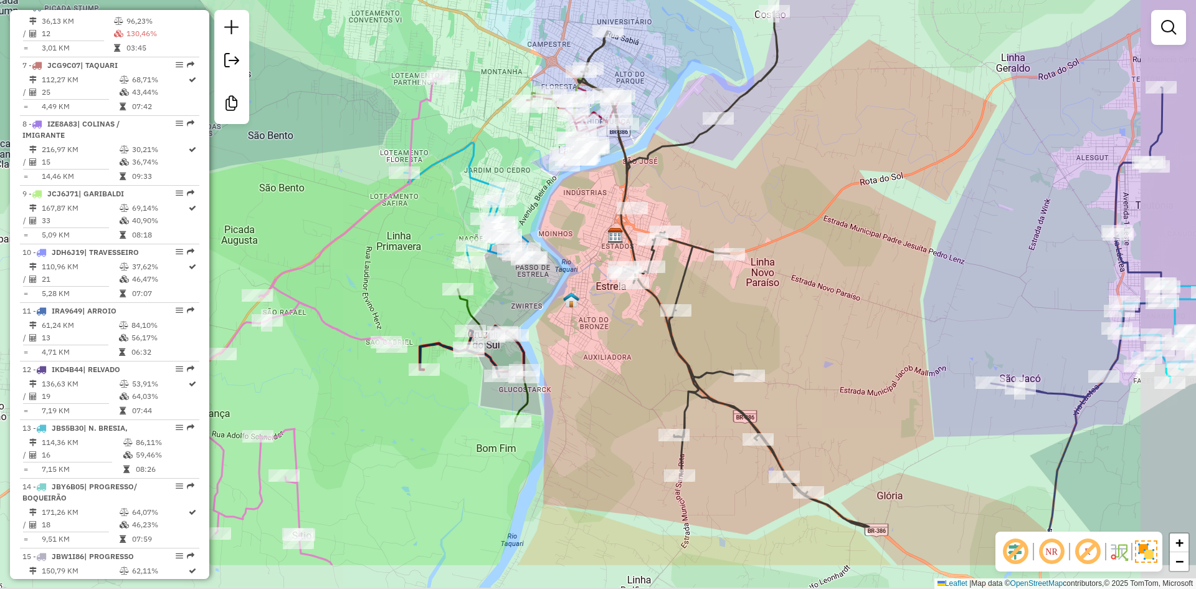
drag, startPoint x: 577, startPoint y: 221, endPoint x: 499, endPoint y: 133, distance: 117.8
click at [499, 133] on div "Janela de atendimento Grade de atendimento Capacidade Transportadoras Veículos …" at bounding box center [598, 294] width 1196 height 589
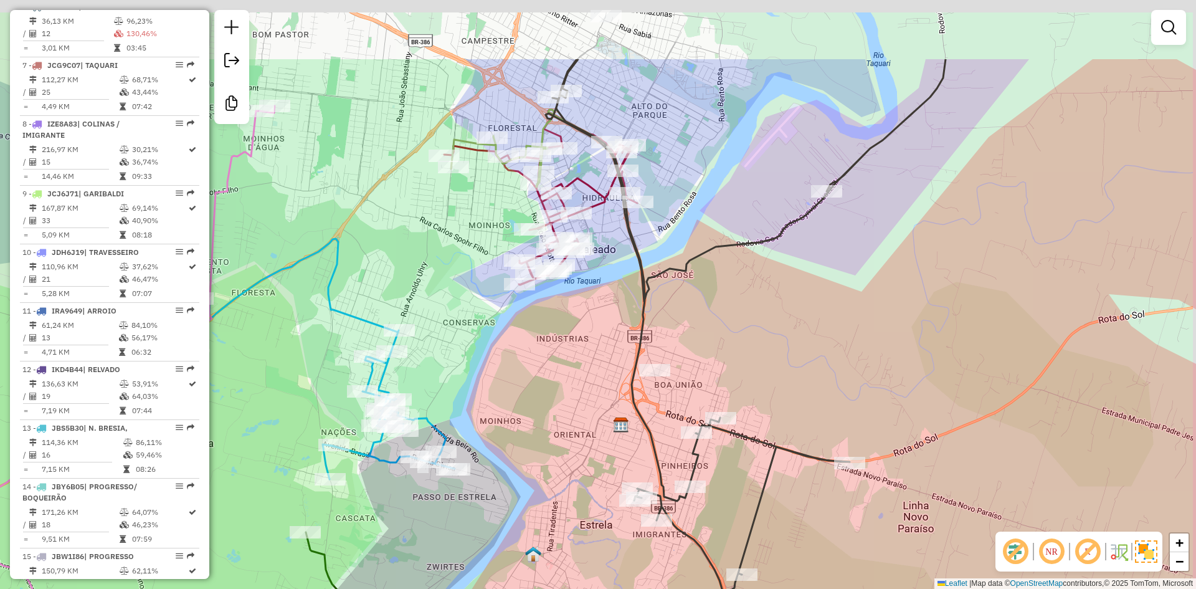
drag, startPoint x: 539, startPoint y: 97, endPoint x: 440, endPoint y: 227, distance: 163.5
click at [450, 225] on div "Janela de atendimento Grade de atendimento Capacidade Transportadoras Veículos …" at bounding box center [598, 294] width 1196 height 589
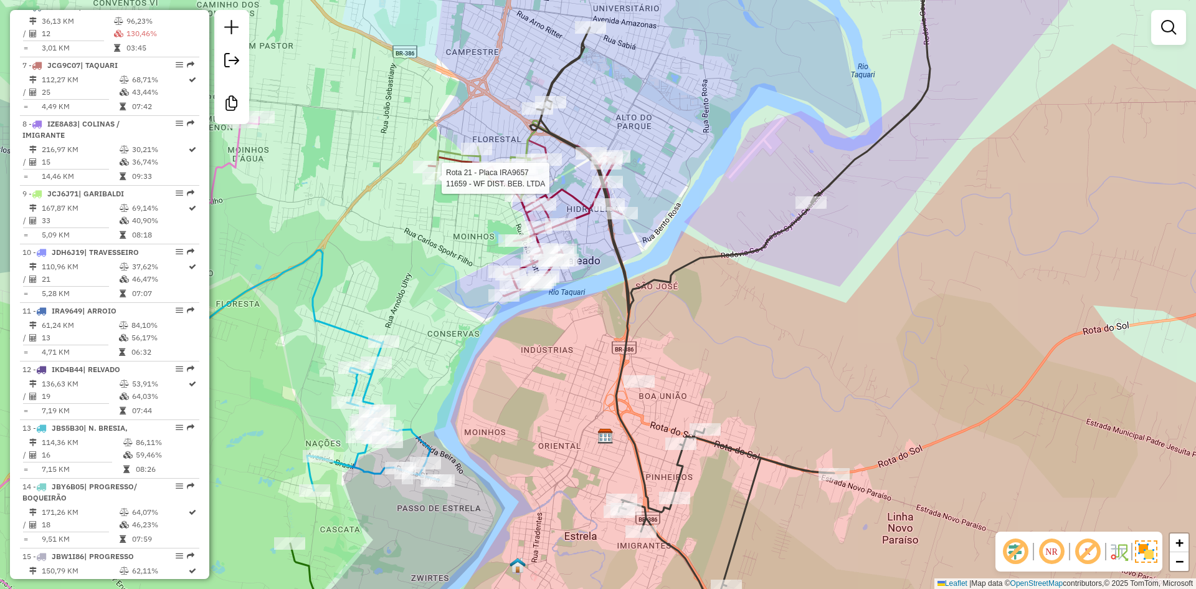
select select "**********"
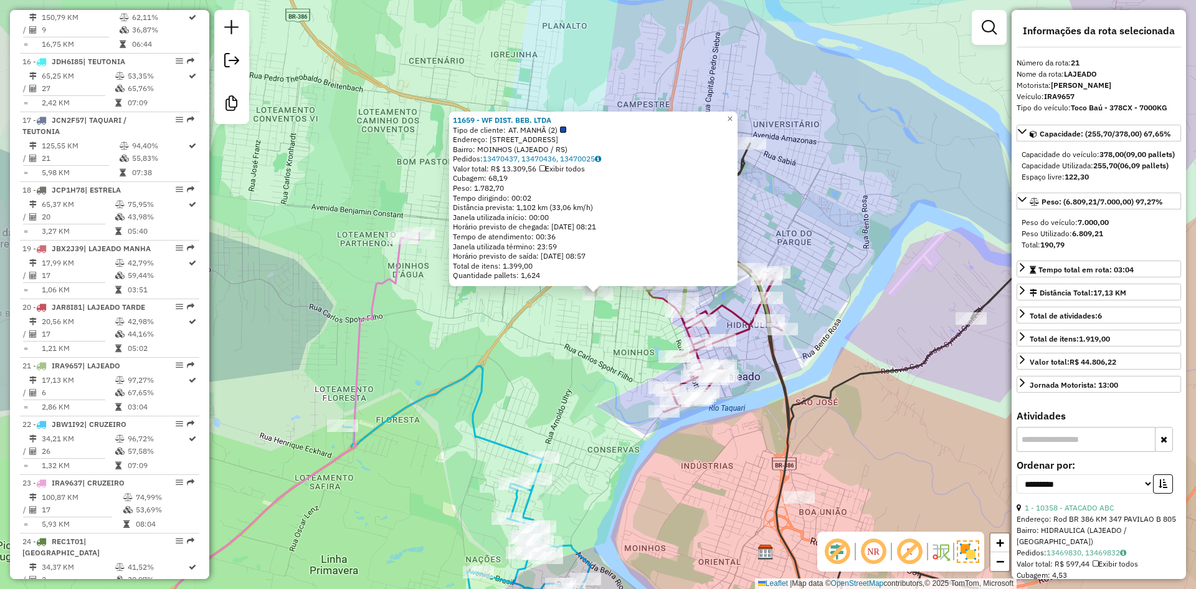
scroll to position [1409, 0]
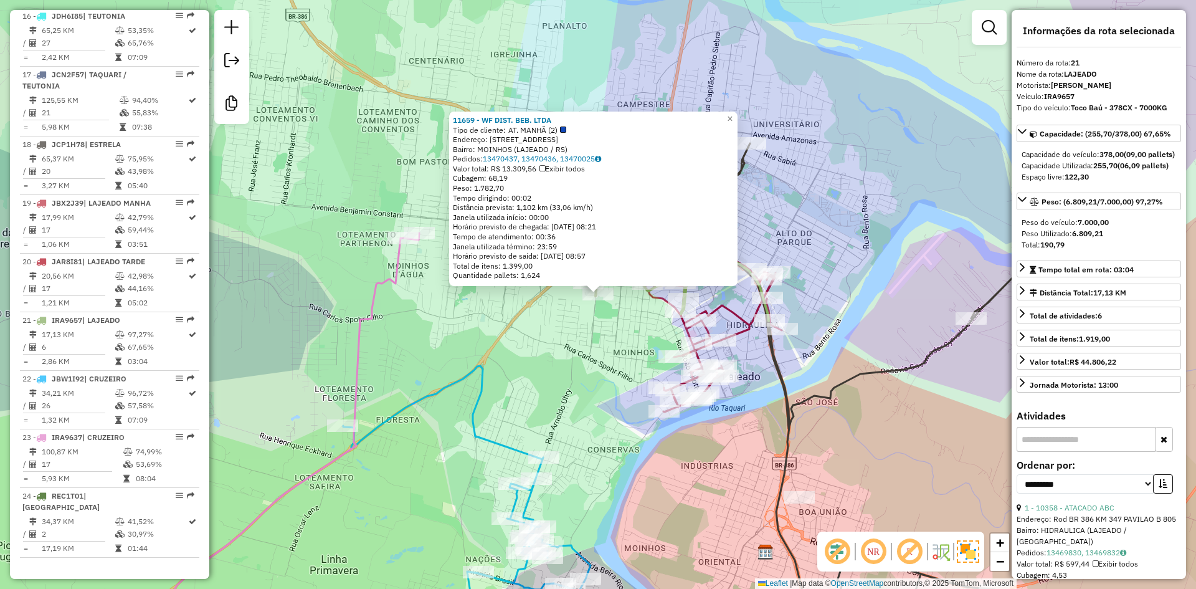
click at [832, 147] on div "11659 - WF DIST. BEB. LTDA Tipo de cliente: AT. MANHÃ (2) Endereço: [STREET_ADD…" at bounding box center [598, 294] width 1196 height 589
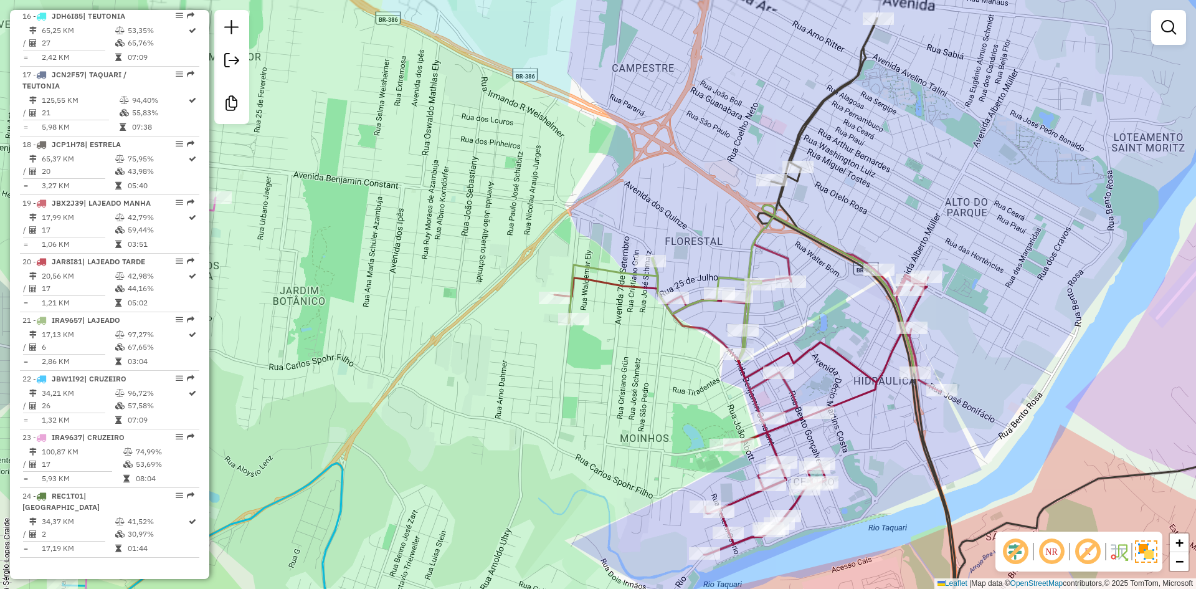
drag, startPoint x: 615, startPoint y: 222, endPoint x: 499, endPoint y: 117, distance: 156.6
click at [499, 117] on div "Janela de atendimento Grade de atendimento Capacidade Transportadoras Veículos …" at bounding box center [598, 294] width 1196 height 589
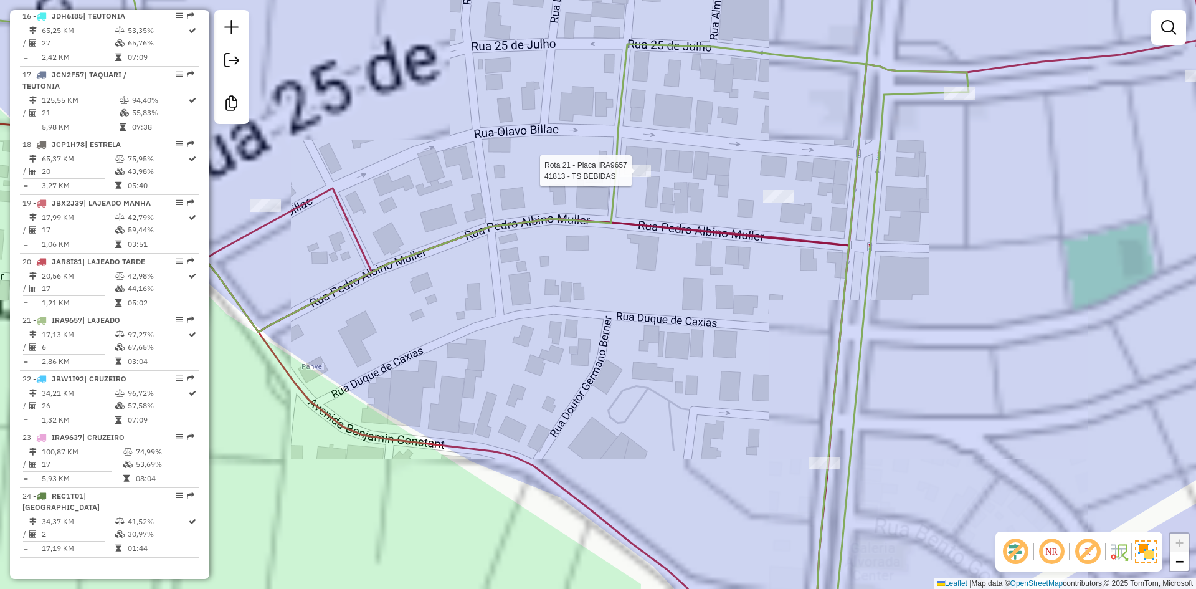
select select "**********"
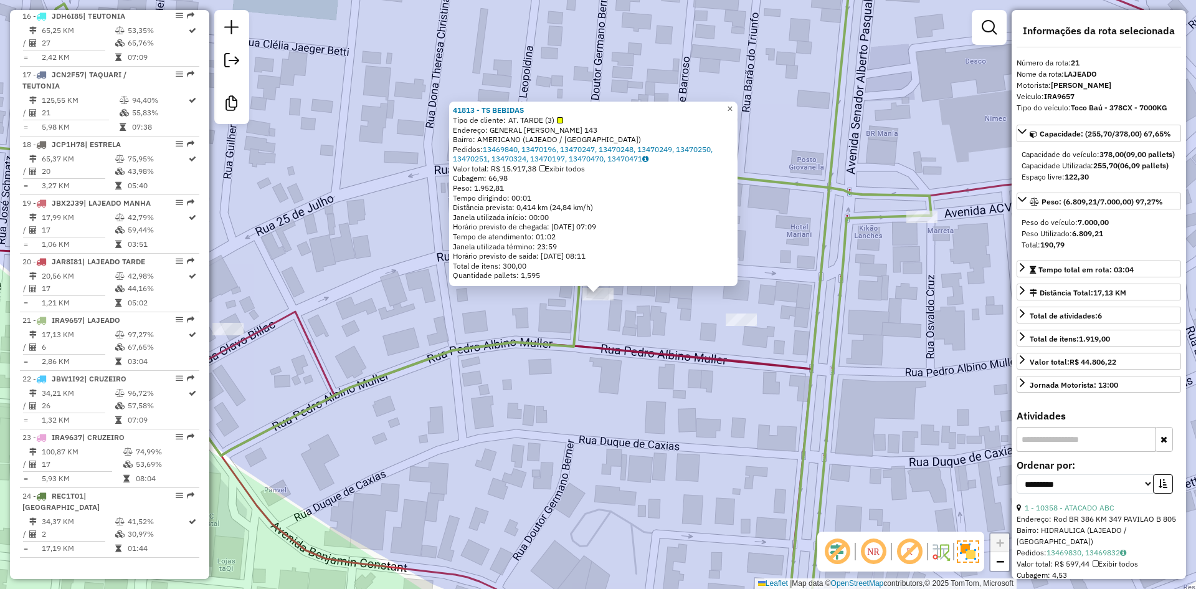
click at [737, 104] on link "×" at bounding box center [730, 109] width 15 height 15
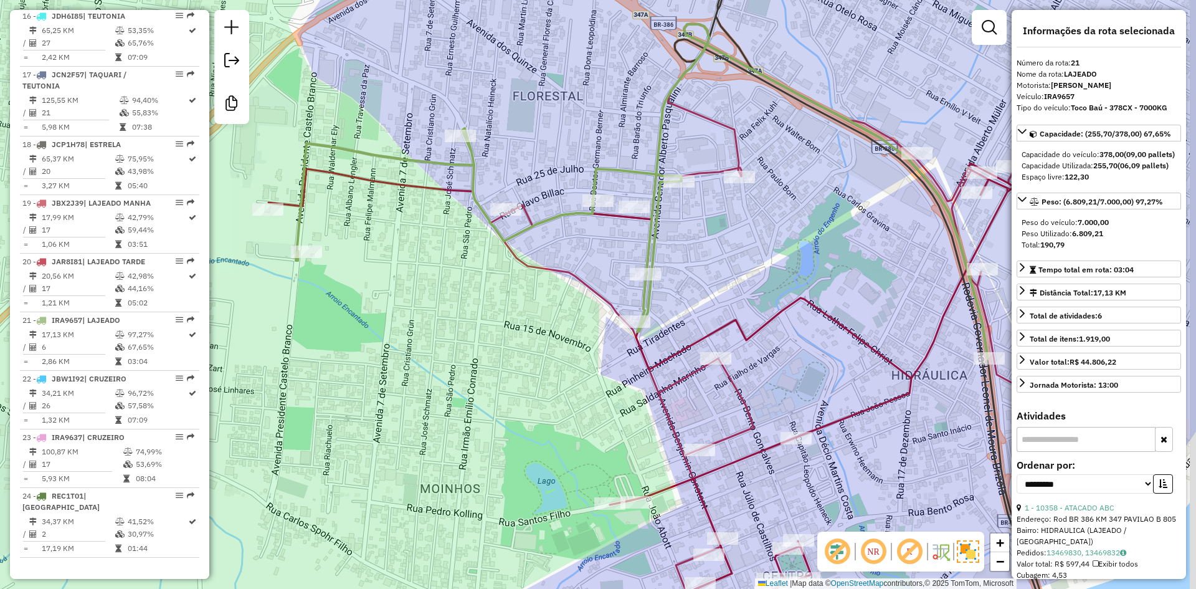
drag, startPoint x: 799, startPoint y: 239, endPoint x: 628, endPoint y: 308, distance: 184.4
click at [633, 308] on div "Janela de atendimento Grade de atendimento Capacidade Transportadoras Veículos …" at bounding box center [598, 294] width 1196 height 589
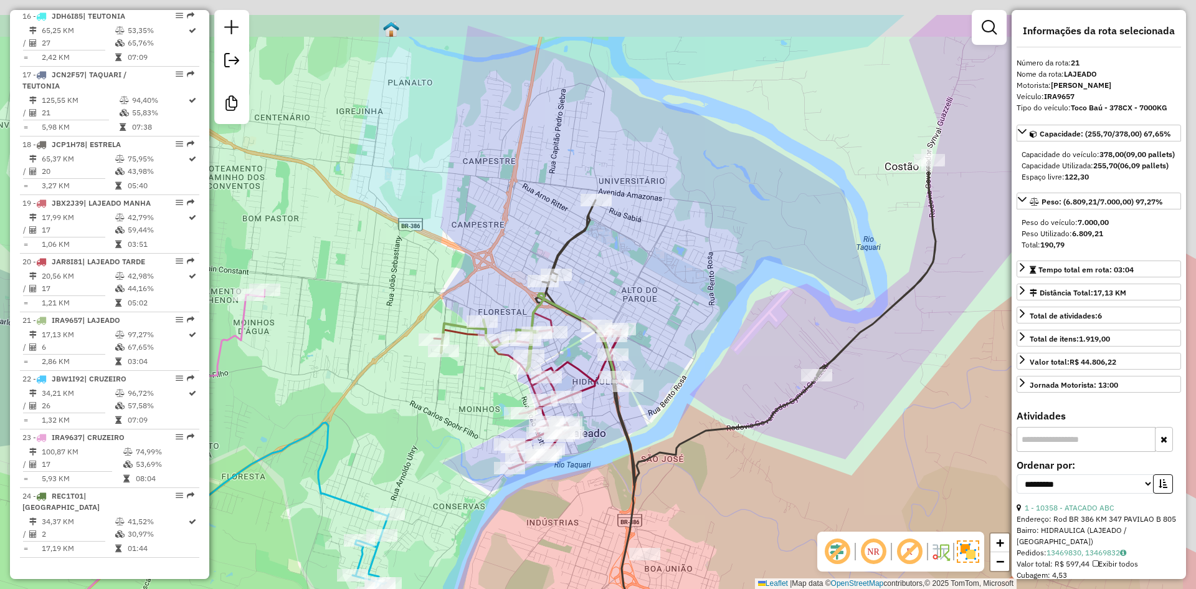
drag, startPoint x: 695, startPoint y: 178, endPoint x: 592, endPoint y: 276, distance: 142.3
click at [594, 273] on div "Janela de atendimento Grade de atendimento Capacidade Transportadoras Veículos …" at bounding box center [598, 294] width 1196 height 589
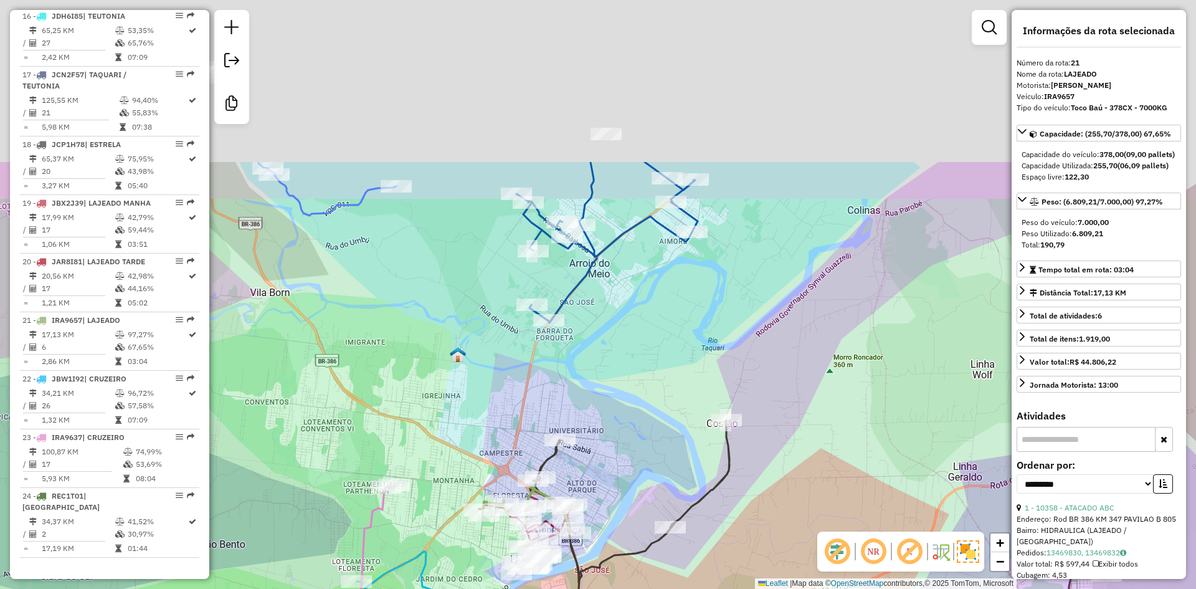
drag, startPoint x: 689, startPoint y: 140, endPoint x: 579, endPoint y: 354, distance: 241.0
click at [581, 353] on div "Janela de atendimento Grade de atendimento Capacidade Transportadoras Veículos …" at bounding box center [598, 294] width 1196 height 589
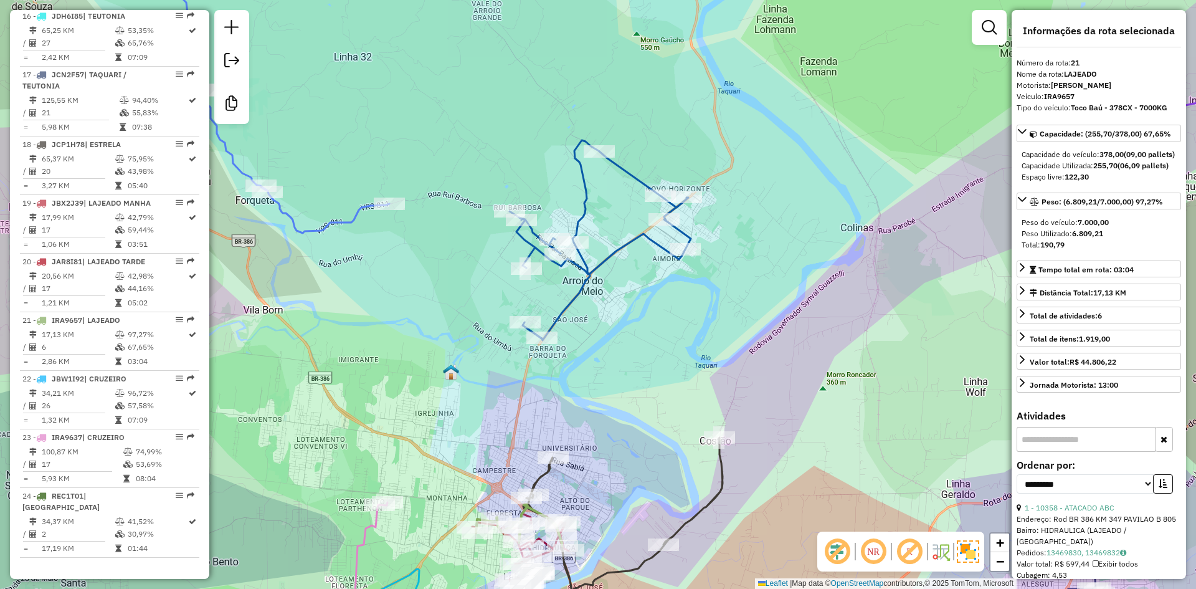
drag, startPoint x: 622, startPoint y: 183, endPoint x: 551, endPoint y: 340, distance: 172.3
click at [551, 340] on div "Janela de atendimento Grade de atendimento Capacidade Transportadoras Veículos …" at bounding box center [598, 294] width 1196 height 589
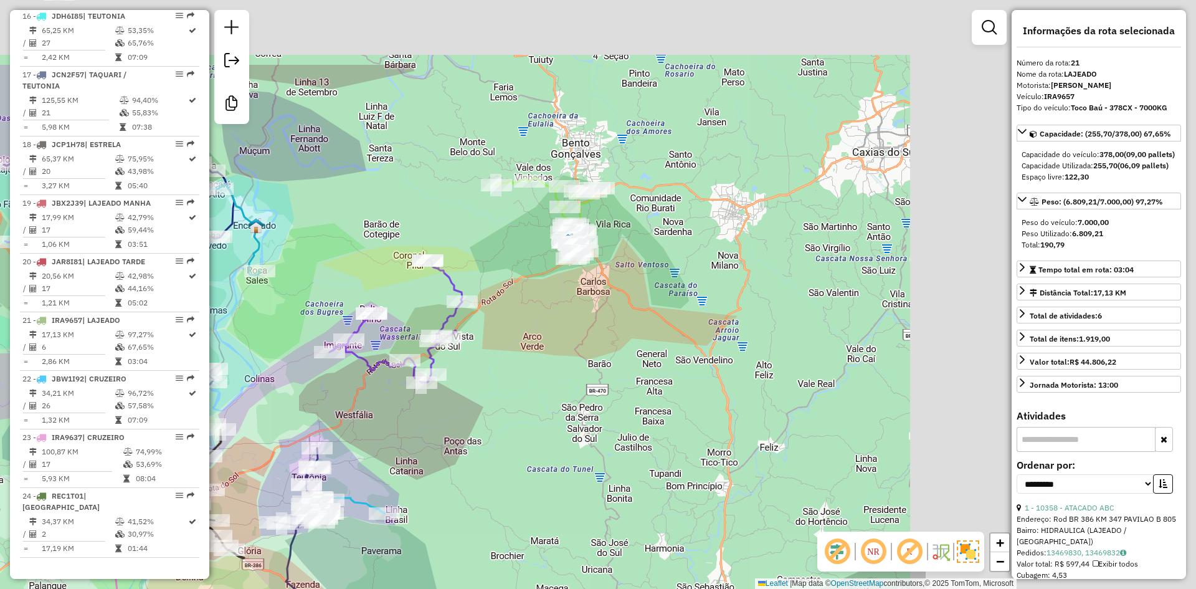
drag, startPoint x: 815, startPoint y: 90, endPoint x: 346, endPoint y: 214, distance: 485.1
click at [399, 208] on div "Janela de atendimento Grade de atendimento Capacidade Transportadoras Veículos …" at bounding box center [598, 294] width 1196 height 589
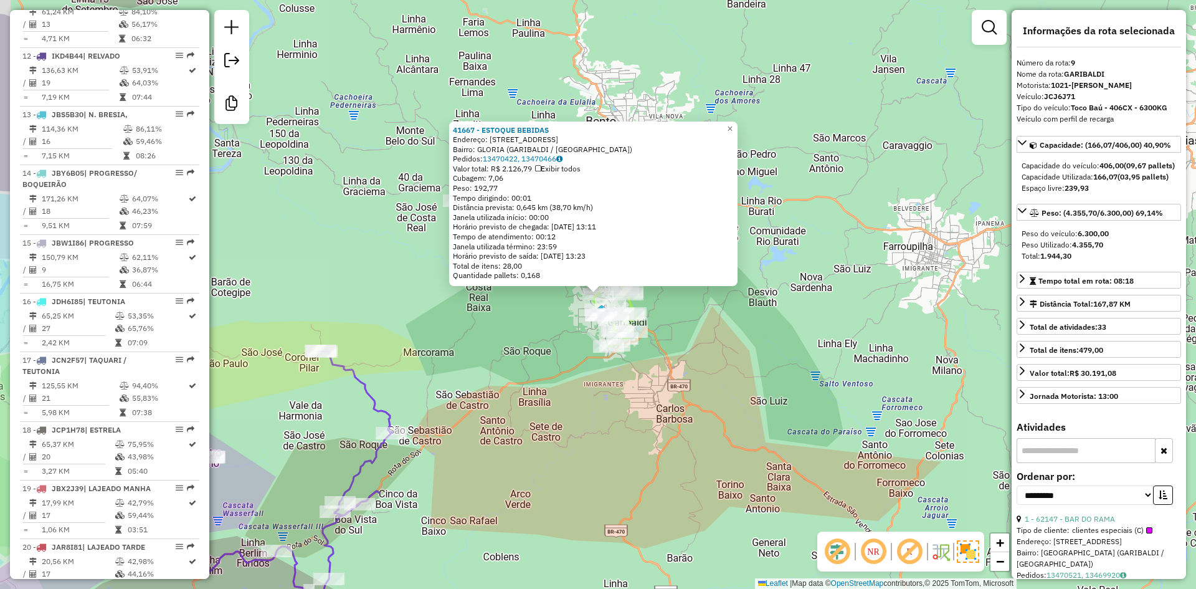
scroll to position [986, 0]
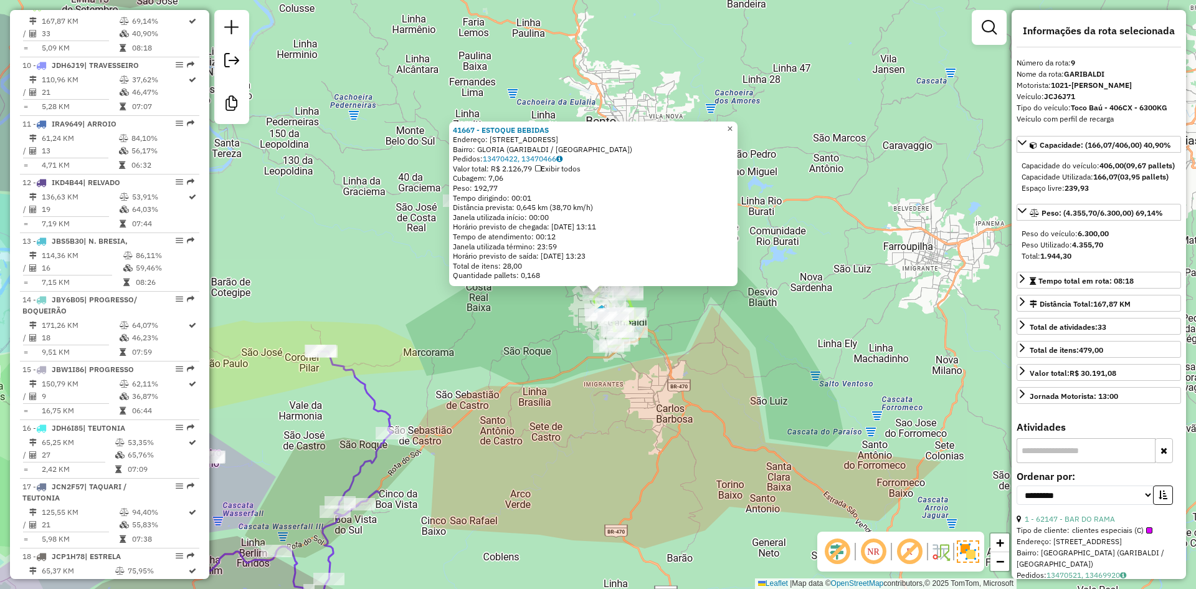
click at [733, 125] on span "×" at bounding box center [730, 128] width 6 height 11
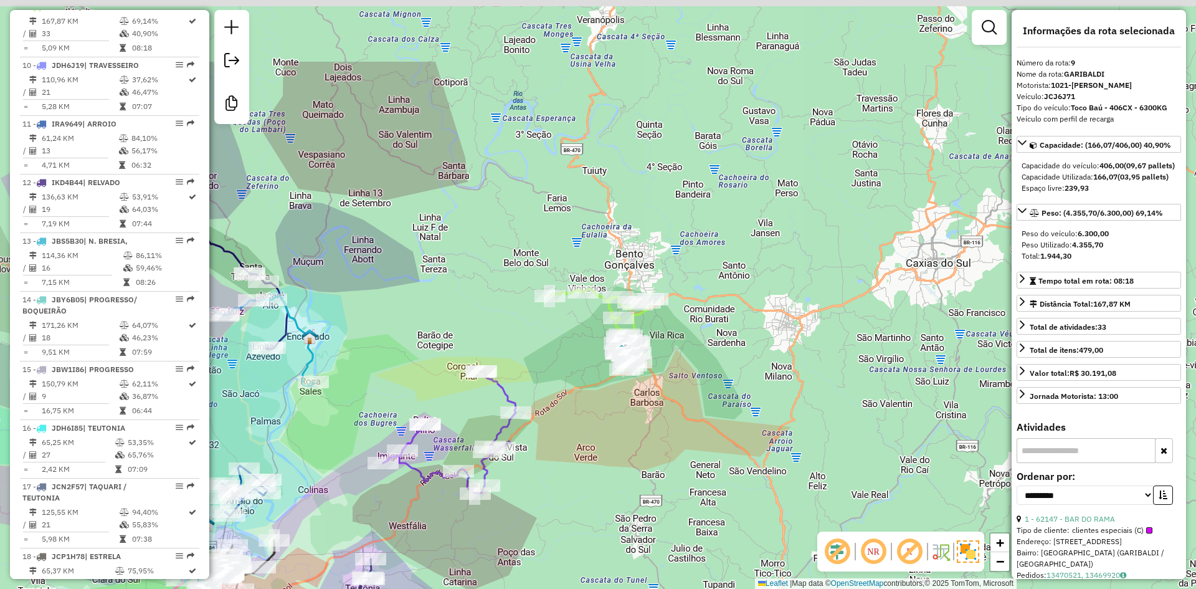
drag, startPoint x: 632, startPoint y: 118, endPoint x: 635, endPoint y: 244, distance: 125.9
click at [634, 240] on div "Janela de atendimento Grade de atendimento Capacidade Transportadoras Veículos …" at bounding box center [598, 294] width 1196 height 589
